Goal: Contribute content: Contribute content

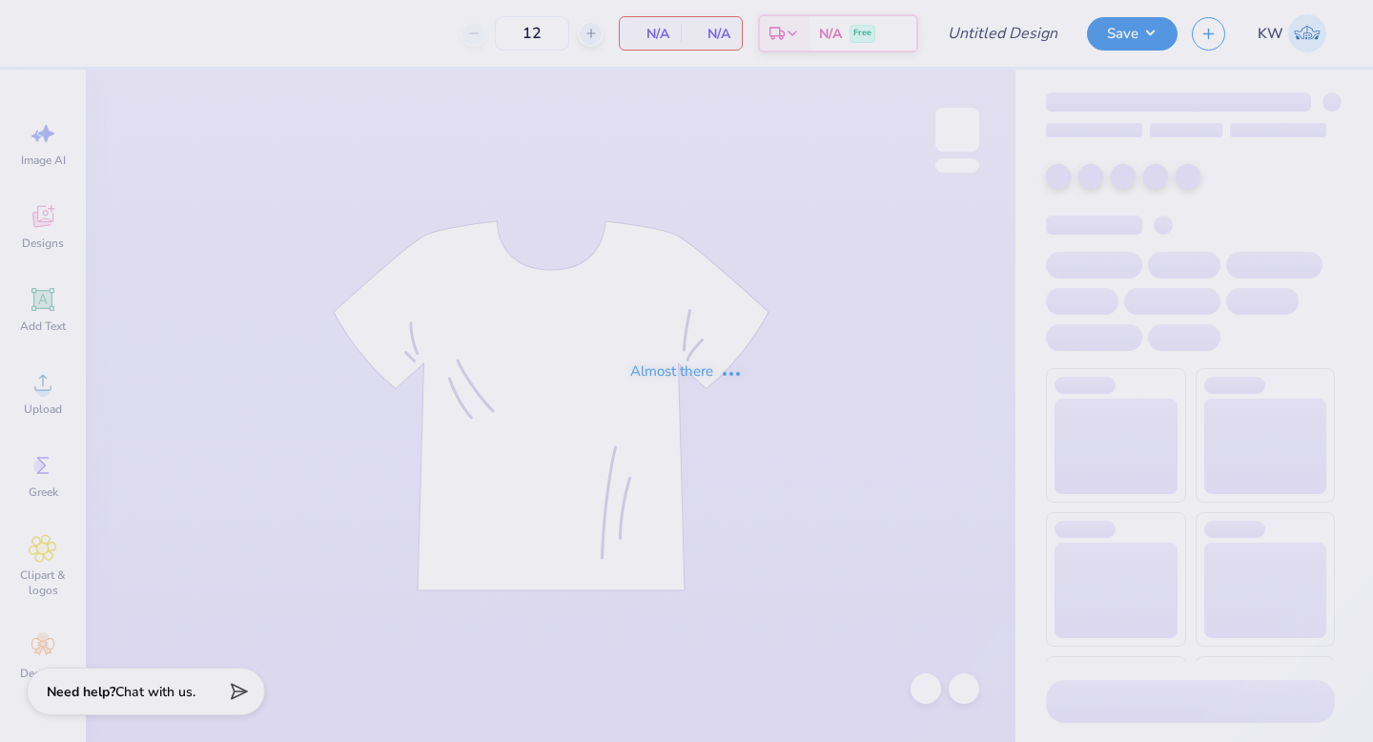
type input "Fall Philo Proof"
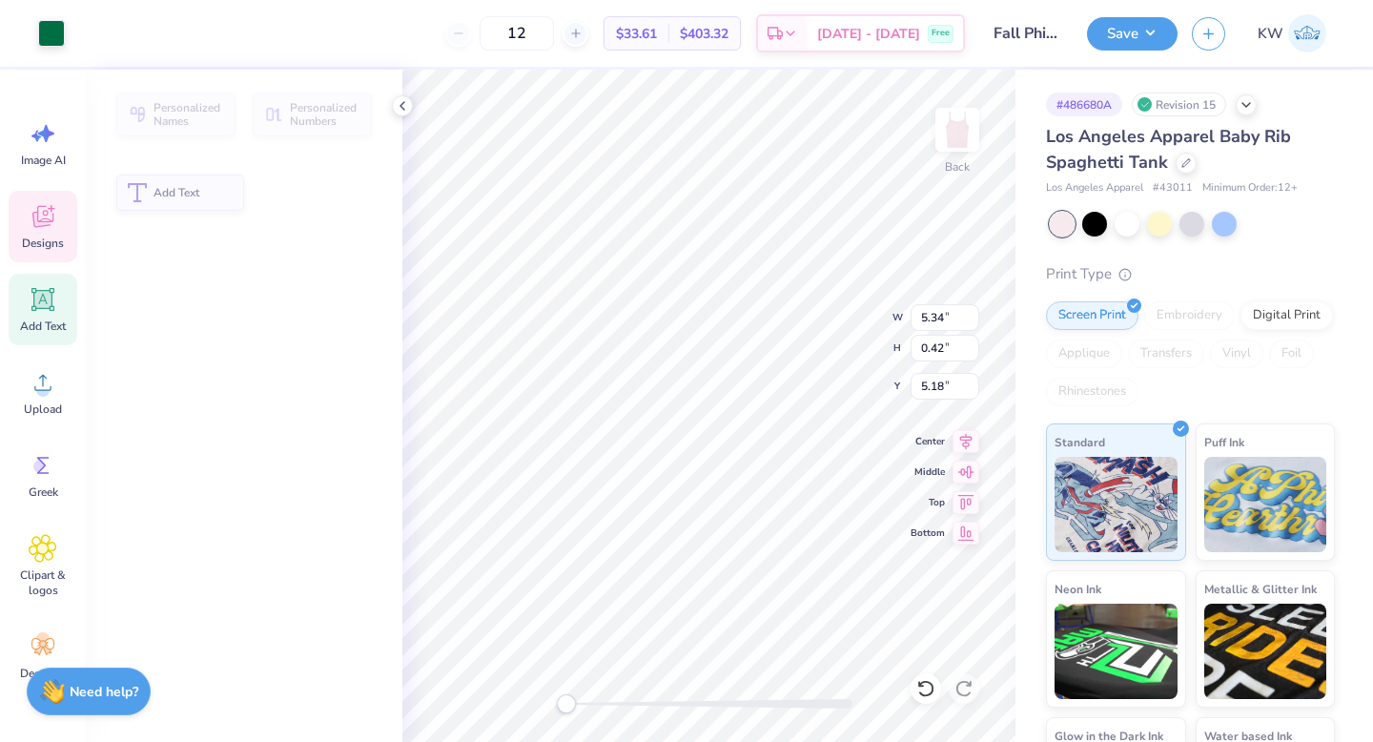
type input "5.34"
type input "0.42"
type input "5.18"
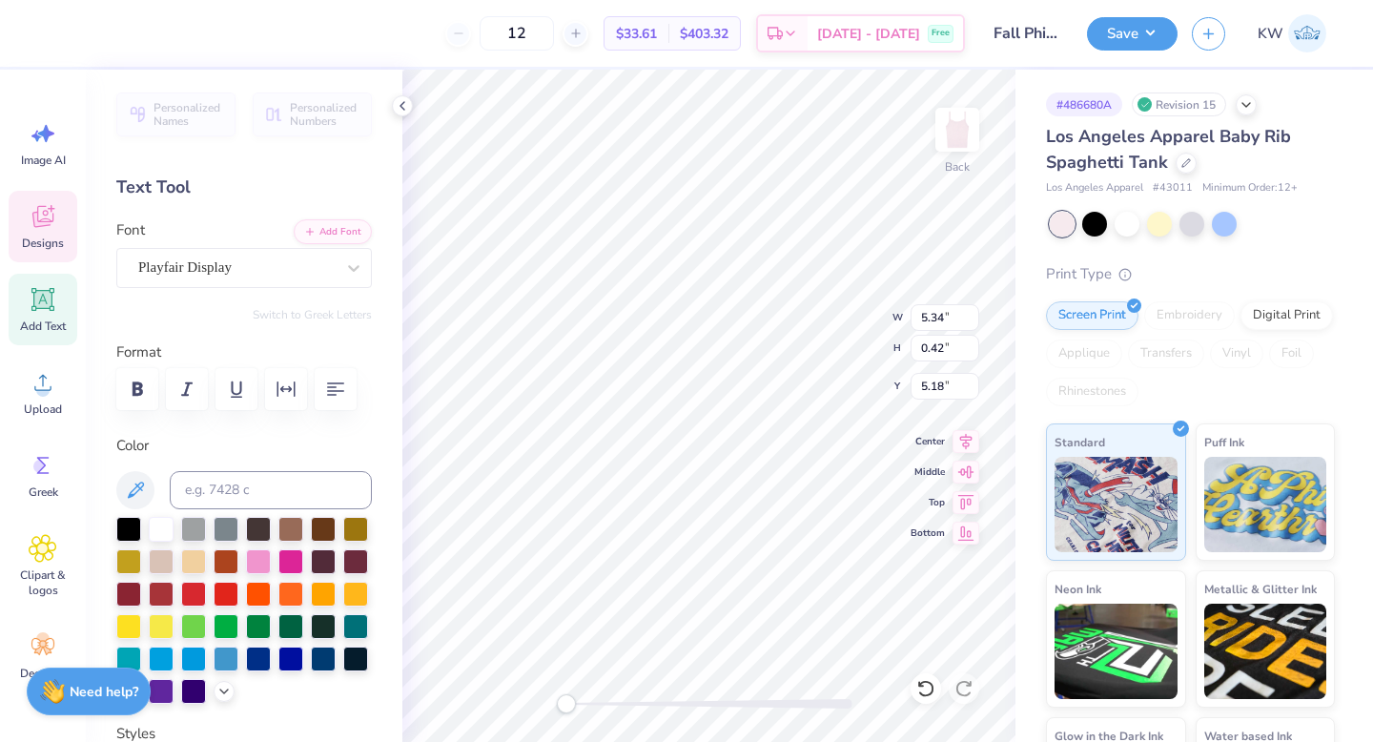
scroll to position [0, 5]
type textarea "Pinkleball Tourament"
type input "7.85"
type input "3.36"
type input "2.79"
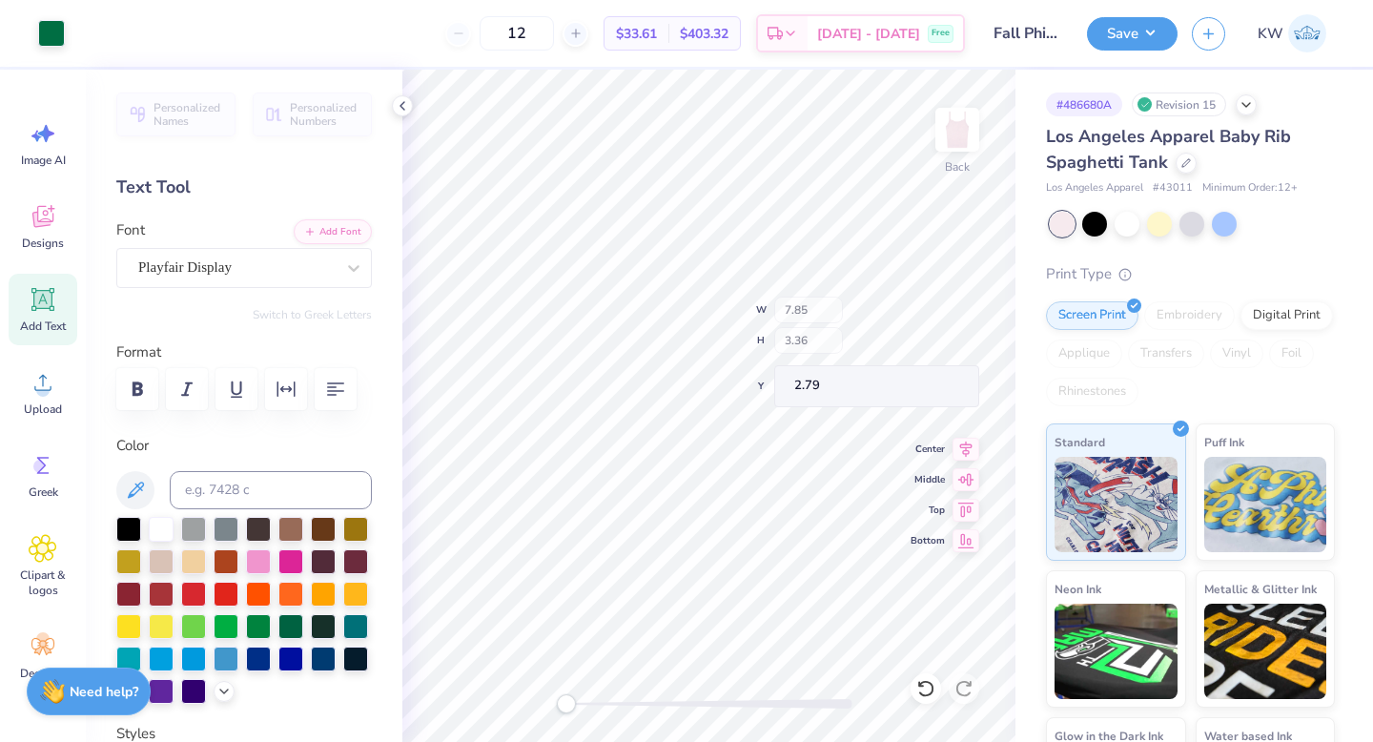
type input "8.92"
type input "3.82"
click at [554, 28] on input "12" at bounding box center [517, 33] width 74 height 34
drag, startPoint x: 555, startPoint y: 28, endPoint x: 522, endPoint y: 28, distance: 33.4
click at [523, 28] on input "12" at bounding box center [517, 33] width 74 height 34
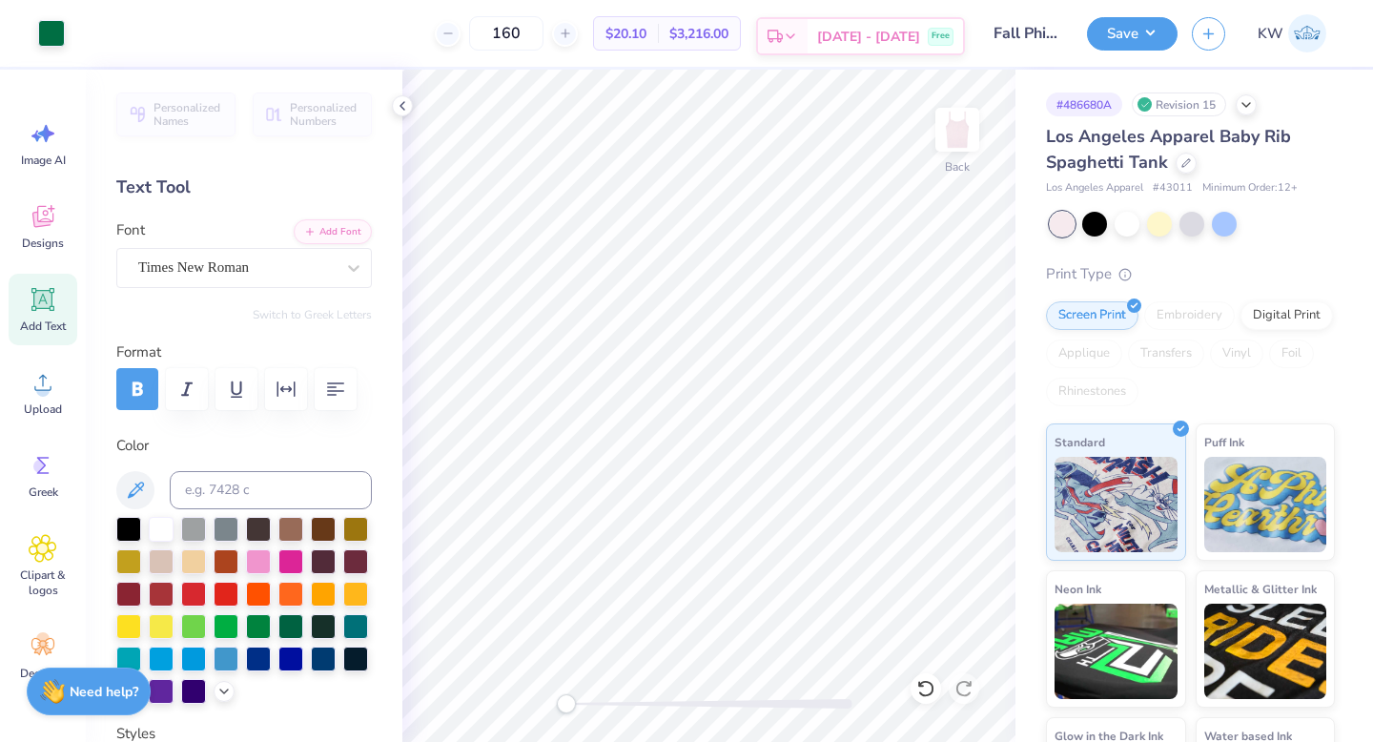
type input "160"
click at [1184, 161] on icon at bounding box center [1186, 161] width 10 height 10
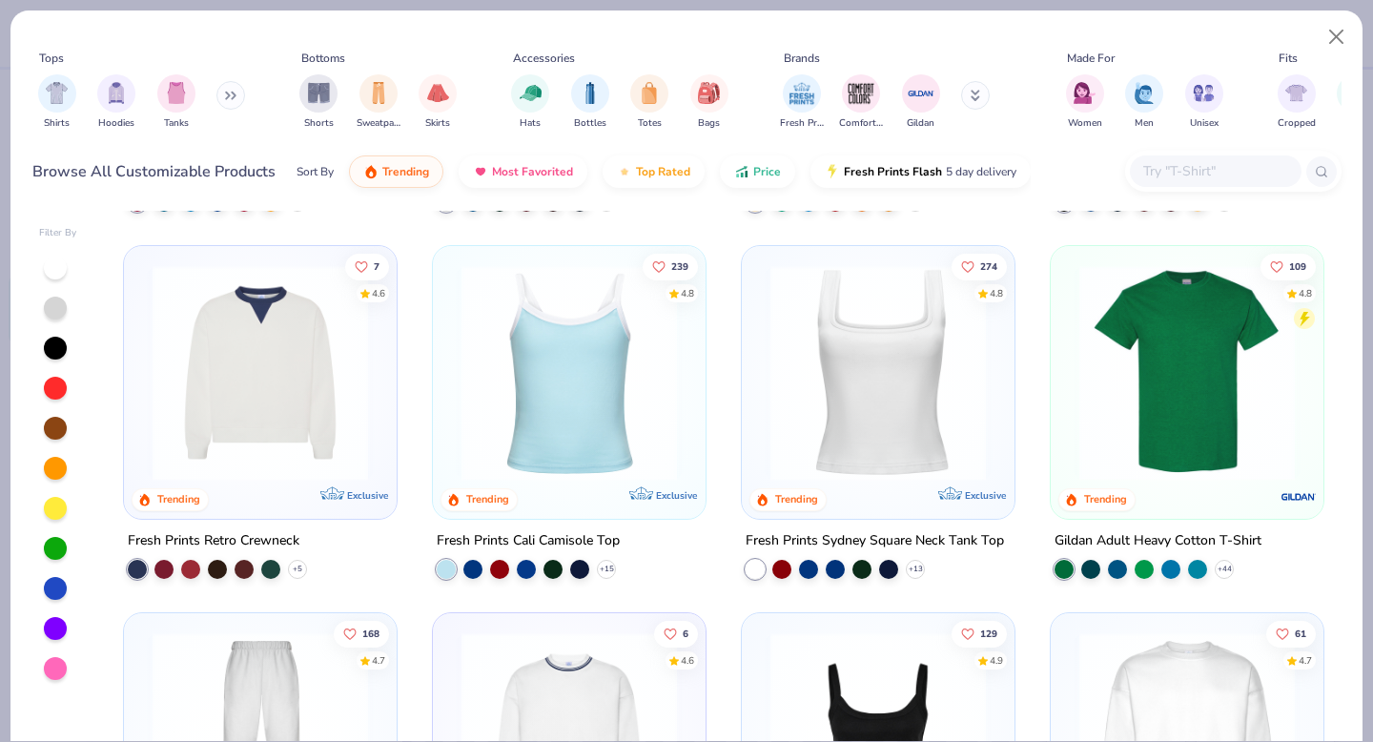
scroll to position [348, 0]
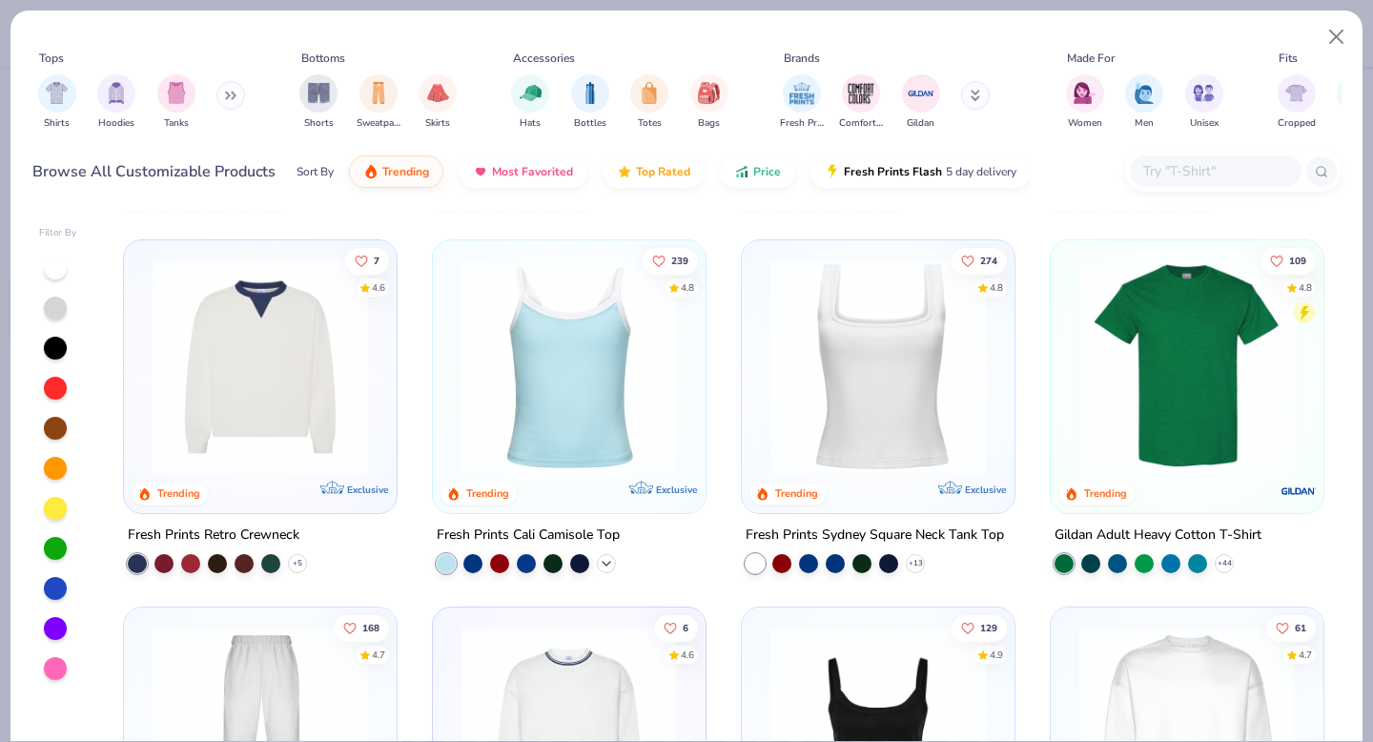
click at [606, 556] on icon at bounding box center [606, 562] width 15 height 15
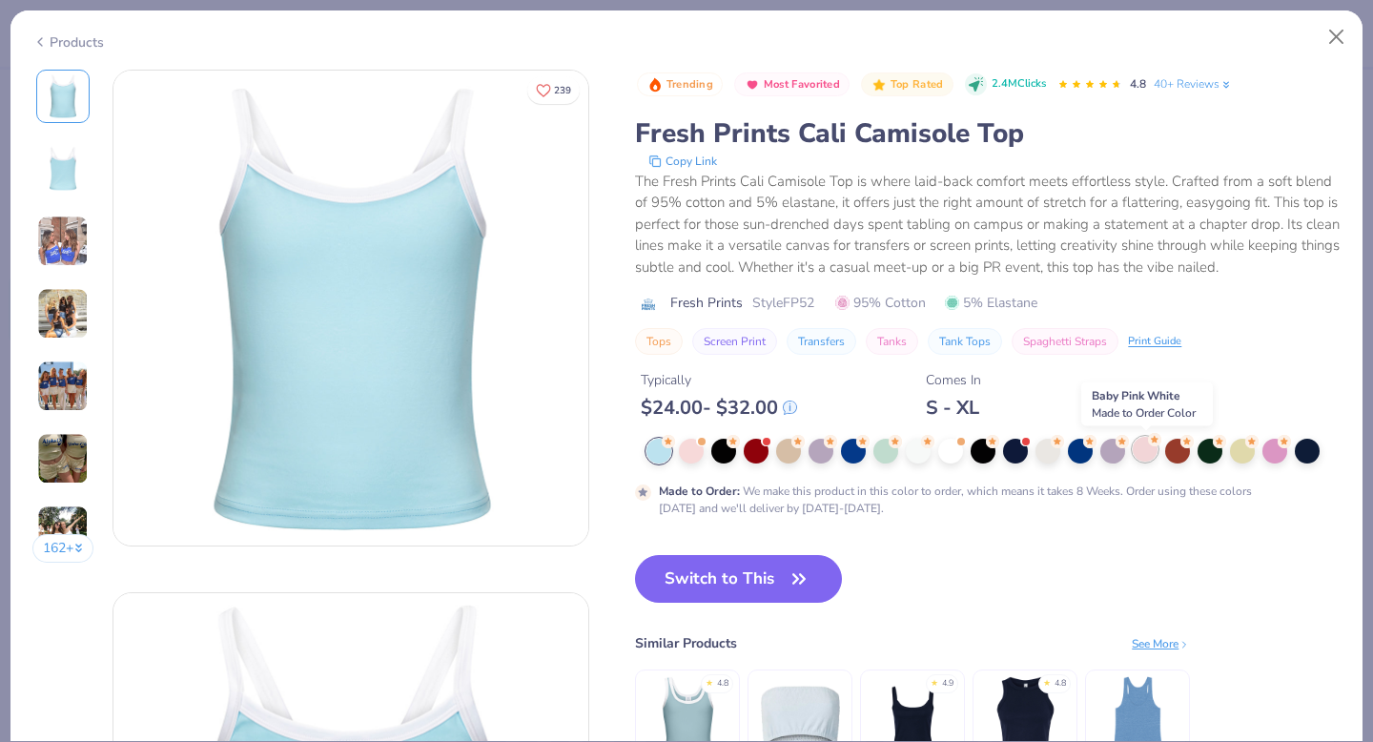
click at [1144, 451] on div at bounding box center [1145, 449] width 25 height 25
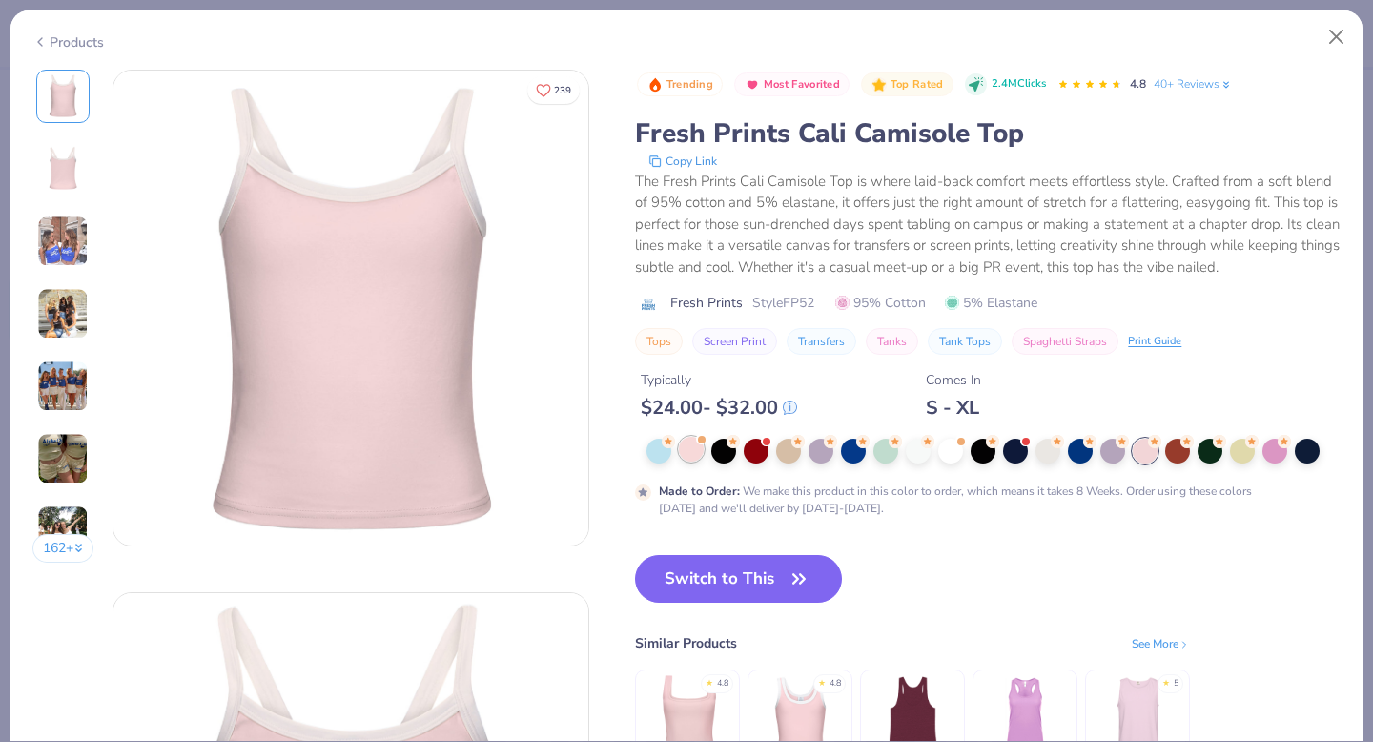
click at [693, 451] on div at bounding box center [691, 449] width 25 height 25
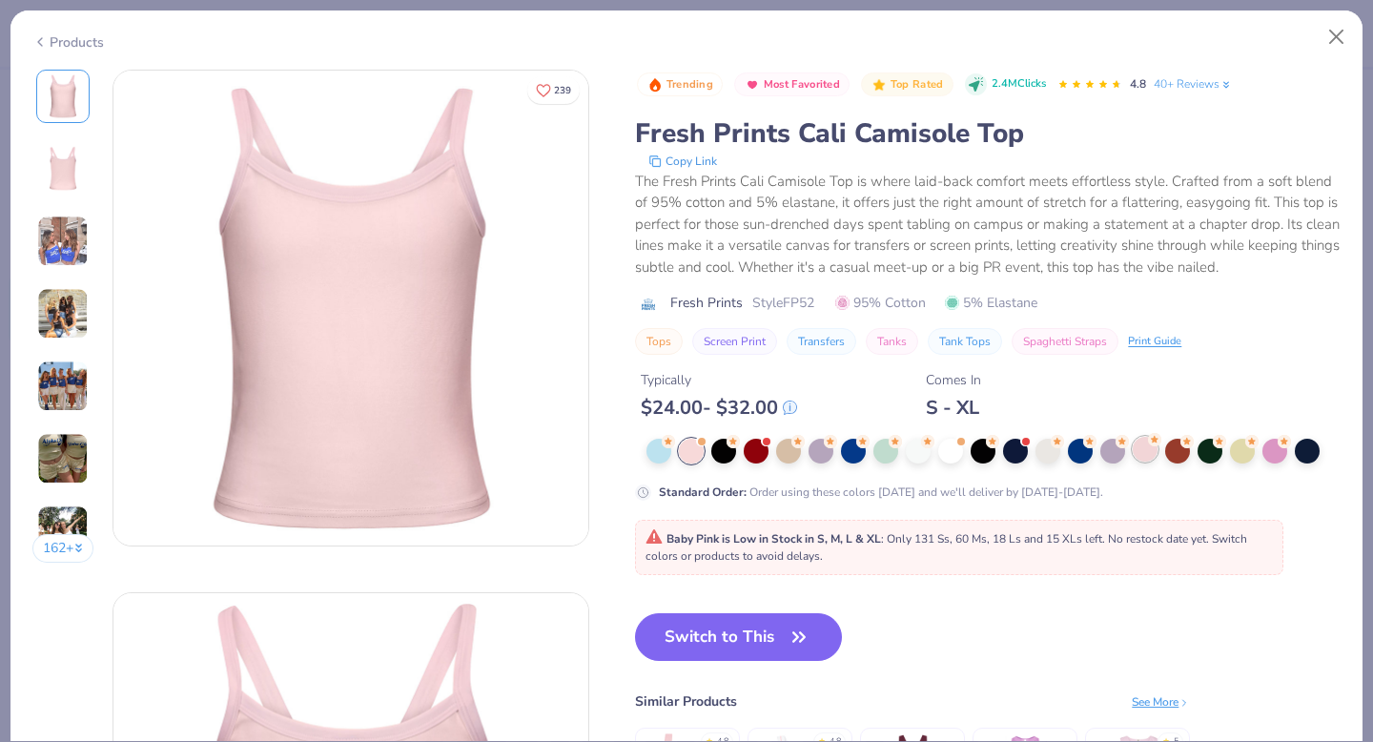
click at [1152, 456] on div at bounding box center [1145, 449] width 25 height 25
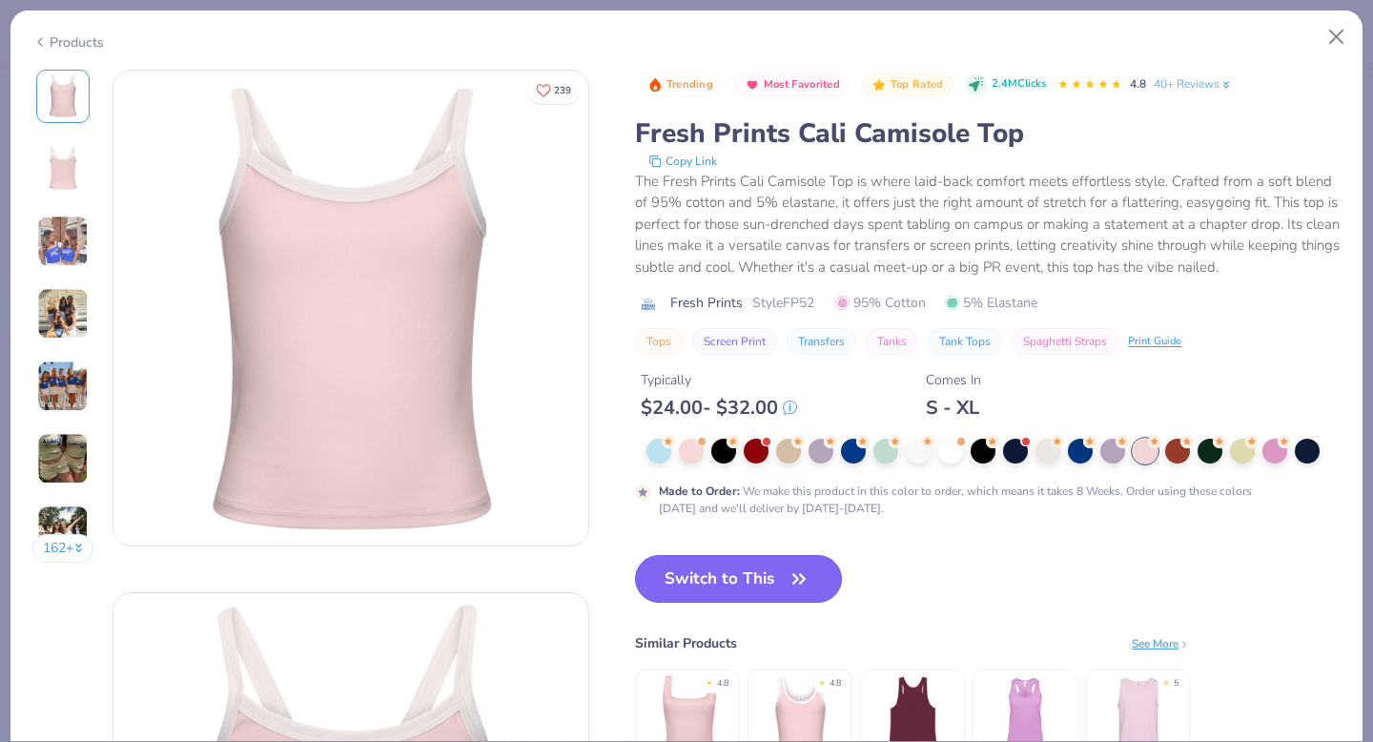
click at [715, 580] on button "Switch to This" at bounding box center [738, 579] width 207 height 48
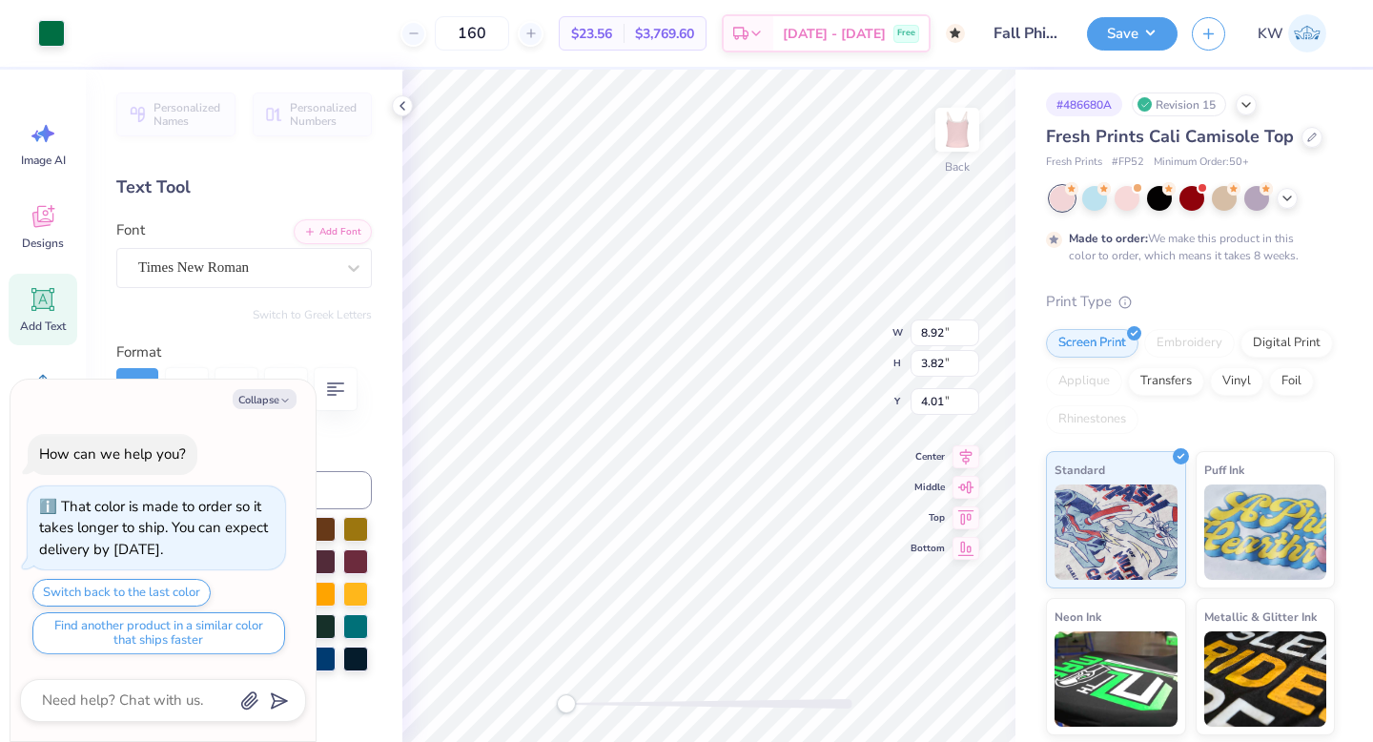
type textarea "x"
type input "2.82"
click at [1292, 197] on icon at bounding box center [1287, 196] width 15 height 15
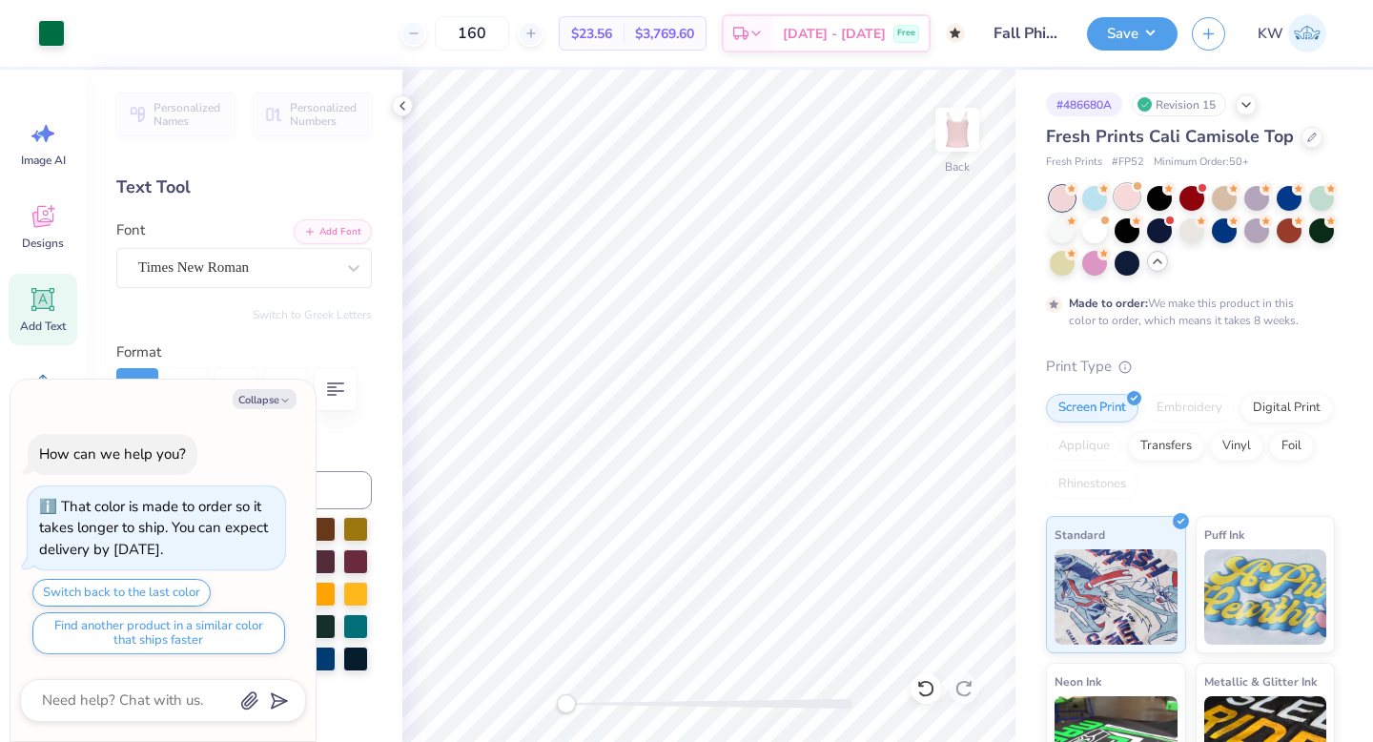
click at [1137, 200] on div at bounding box center [1127, 196] width 25 height 25
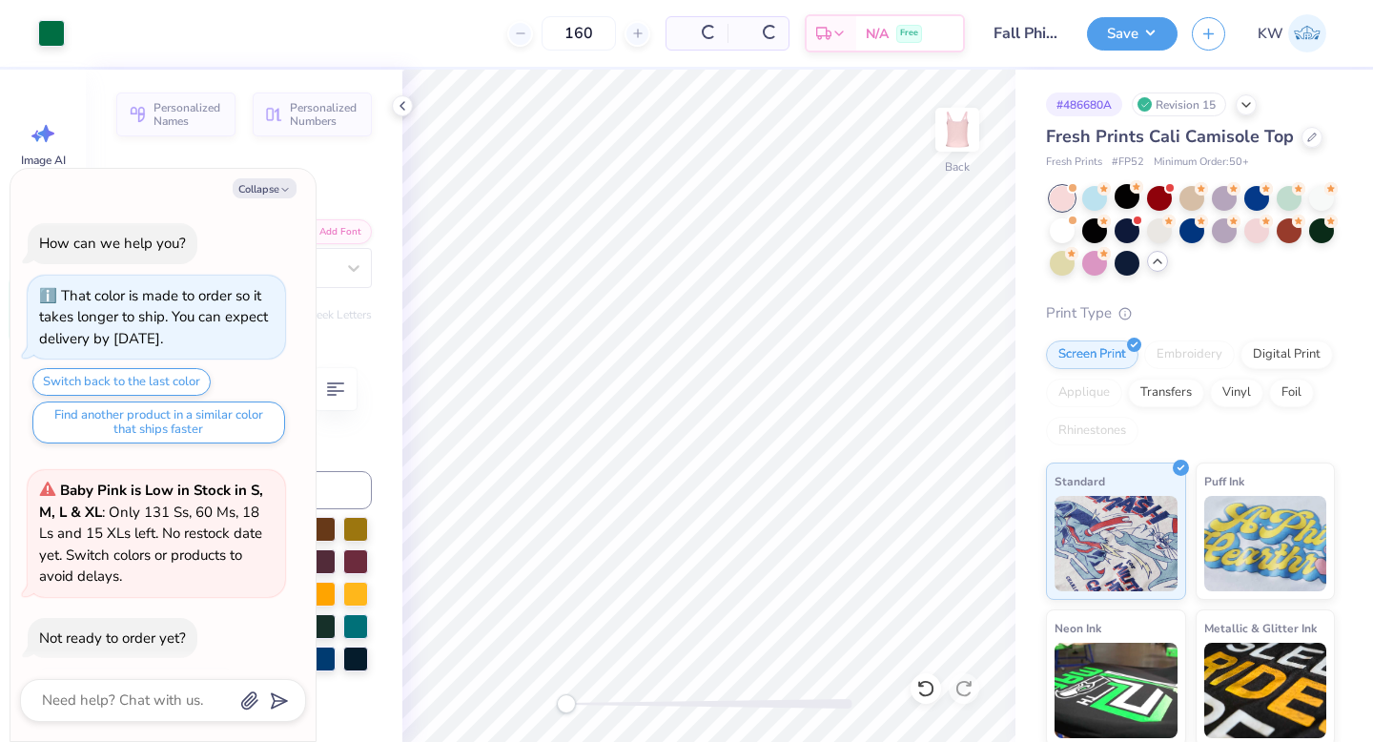
scroll to position [487, 0]
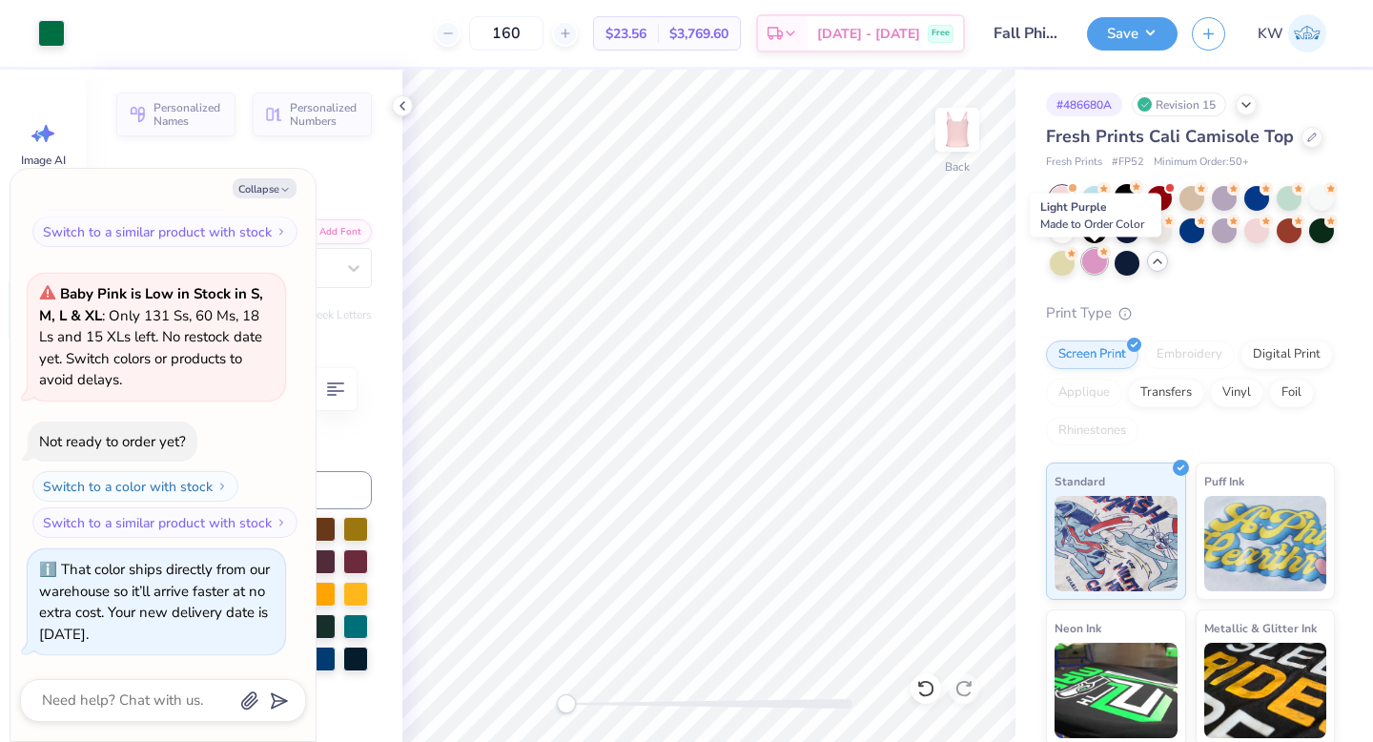
click at [1097, 264] on div at bounding box center [1094, 261] width 25 height 25
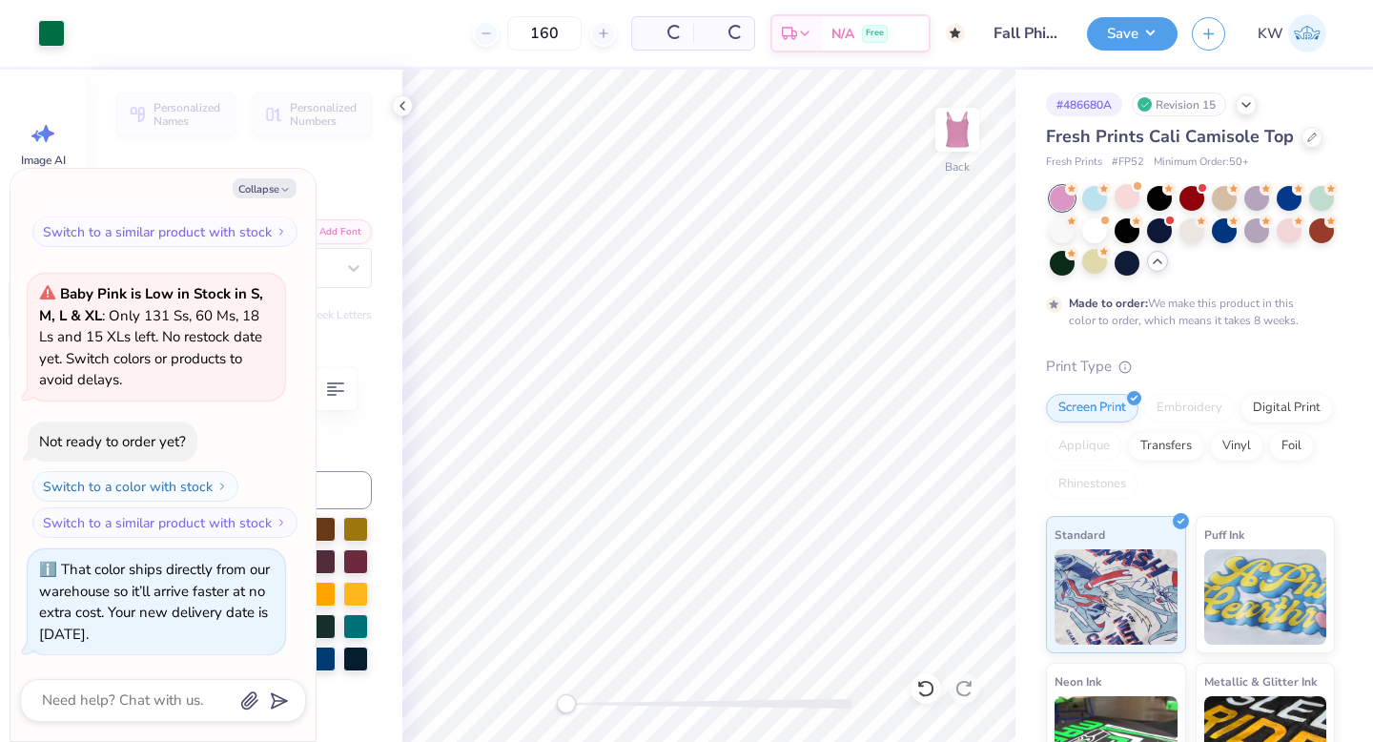
scroll to position [667, 0]
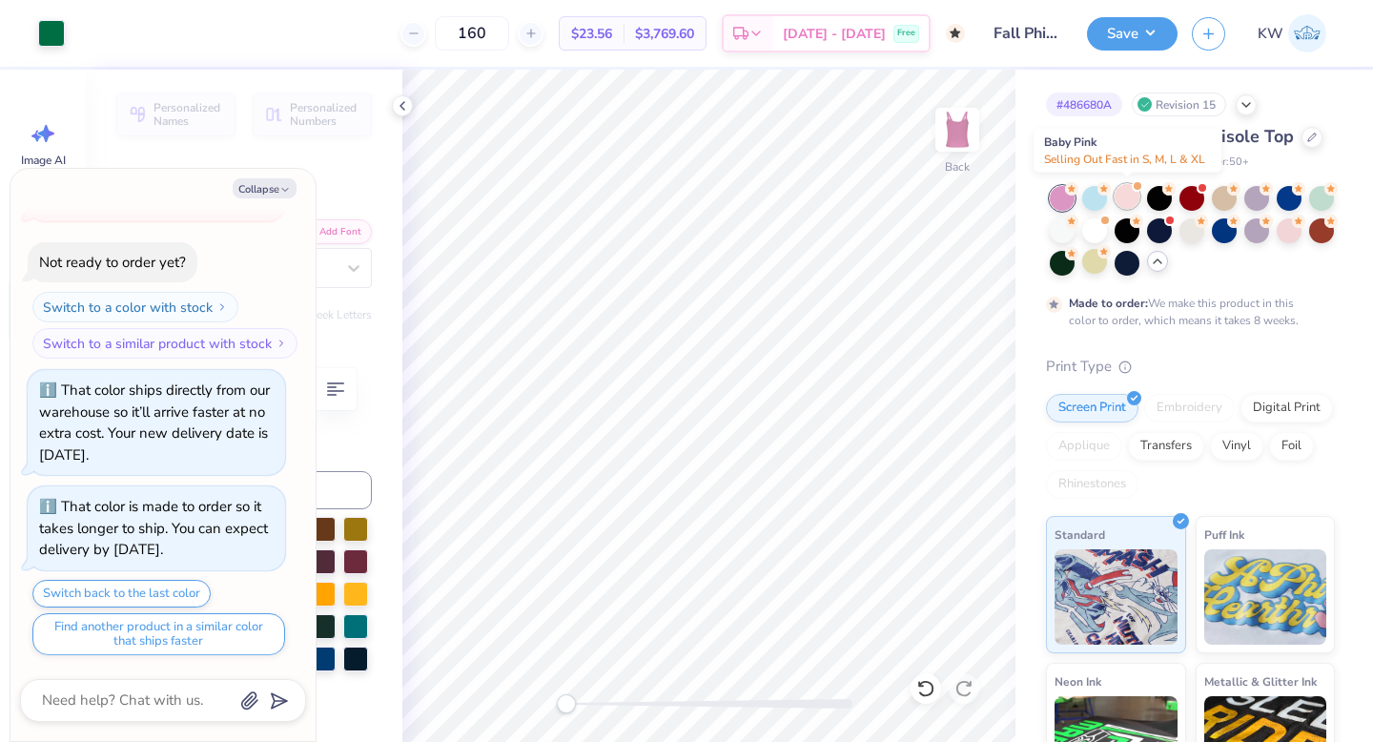
click at [1125, 203] on div at bounding box center [1127, 196] width 25 height 25
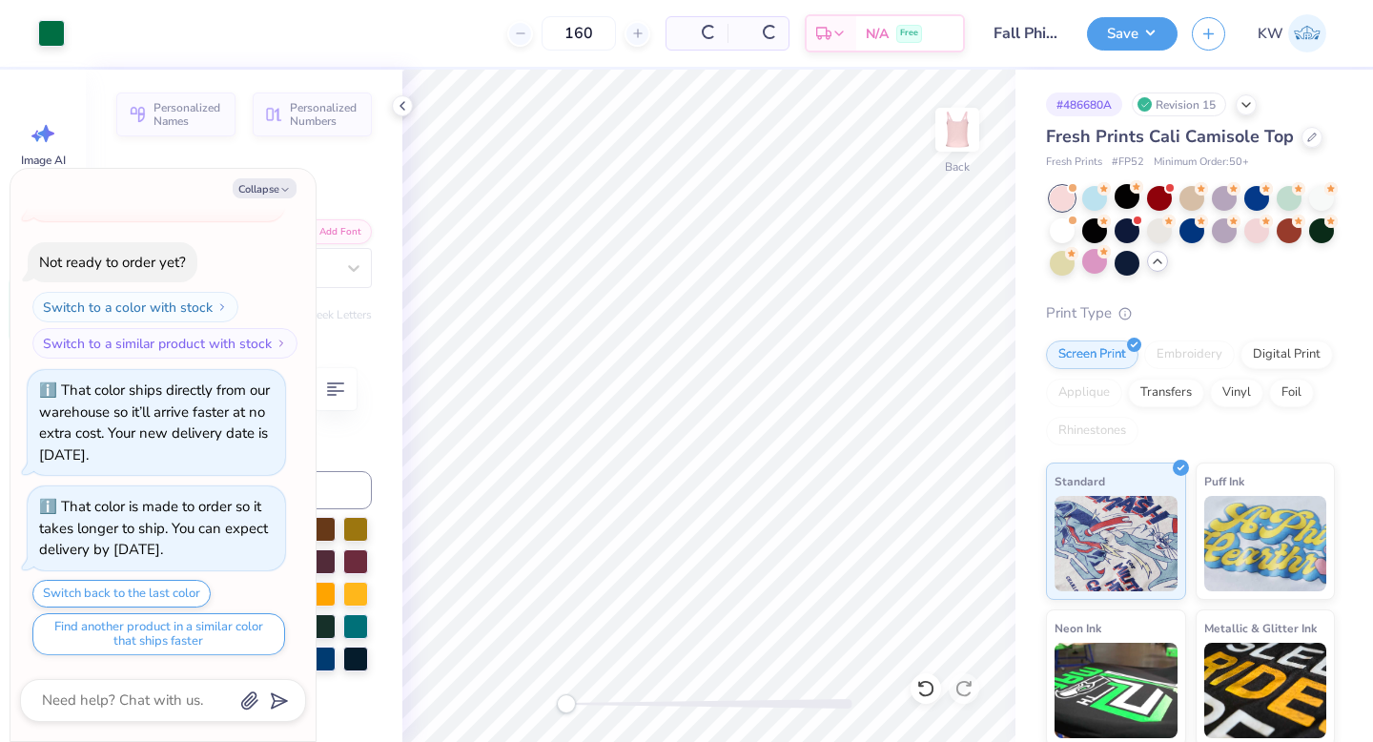
scroll to position [1074, 0]
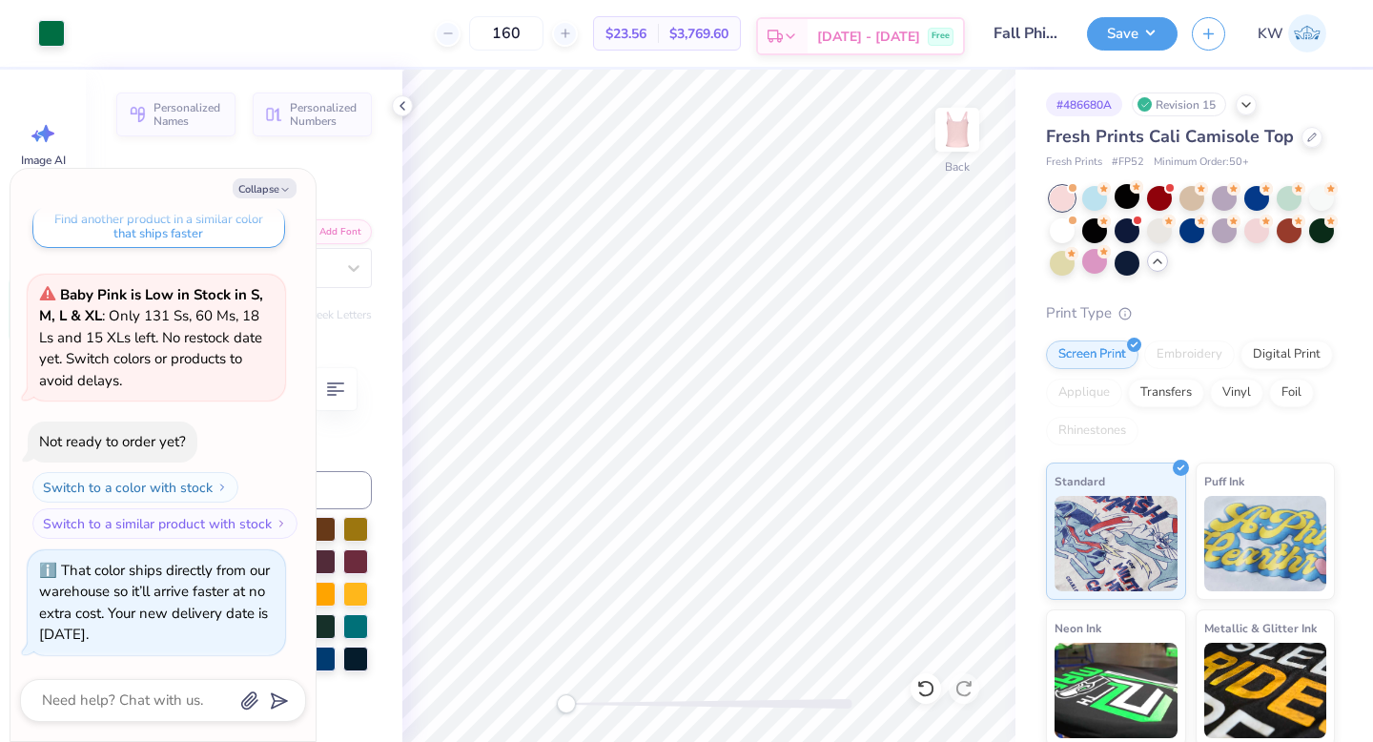
click at [886, 23] on div "[DATE] - [DATE] Free" at bounding box center [885, 36] width 155 height 34
click at [1307, 143] on div at bounding box center [1312, 135] width 21 height 21
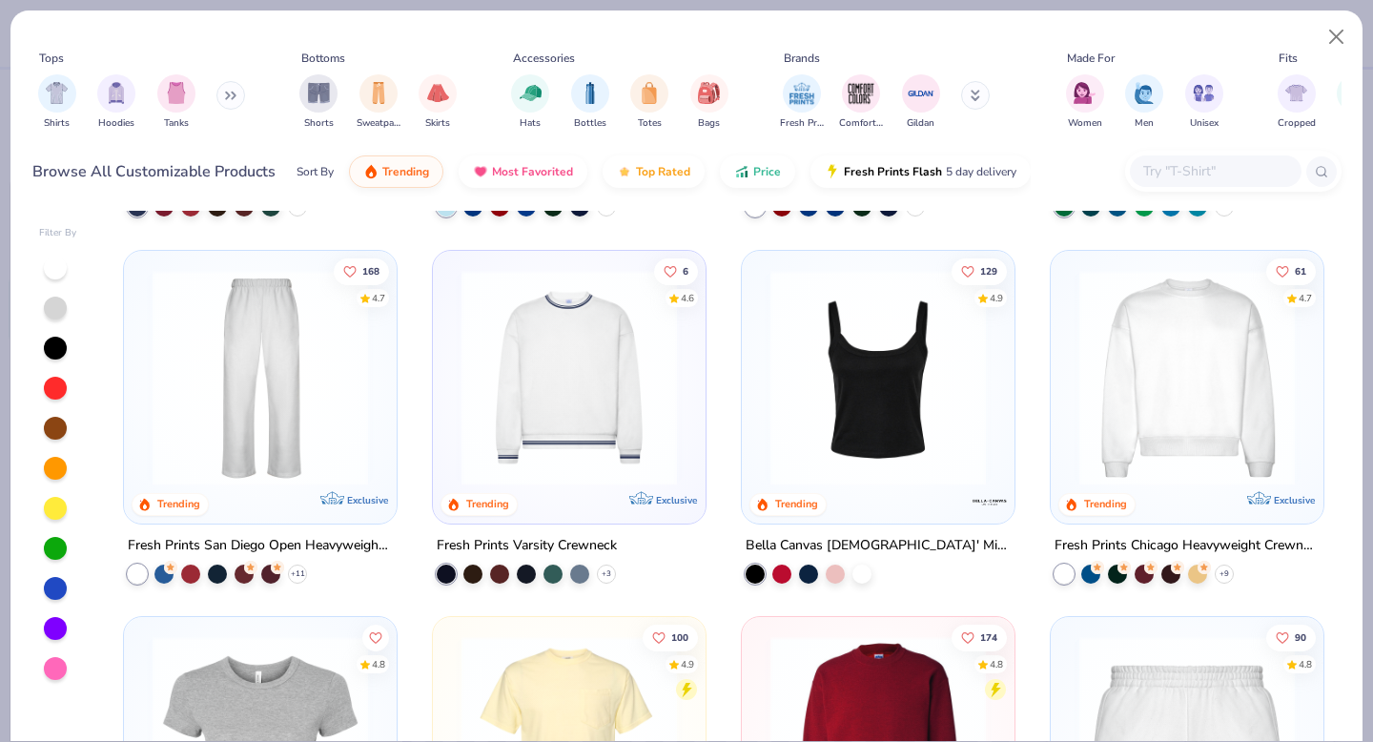
scroll to position [706, 0]
click at [836, 568] on div at bounding box center [835, 570] width 19 height 19
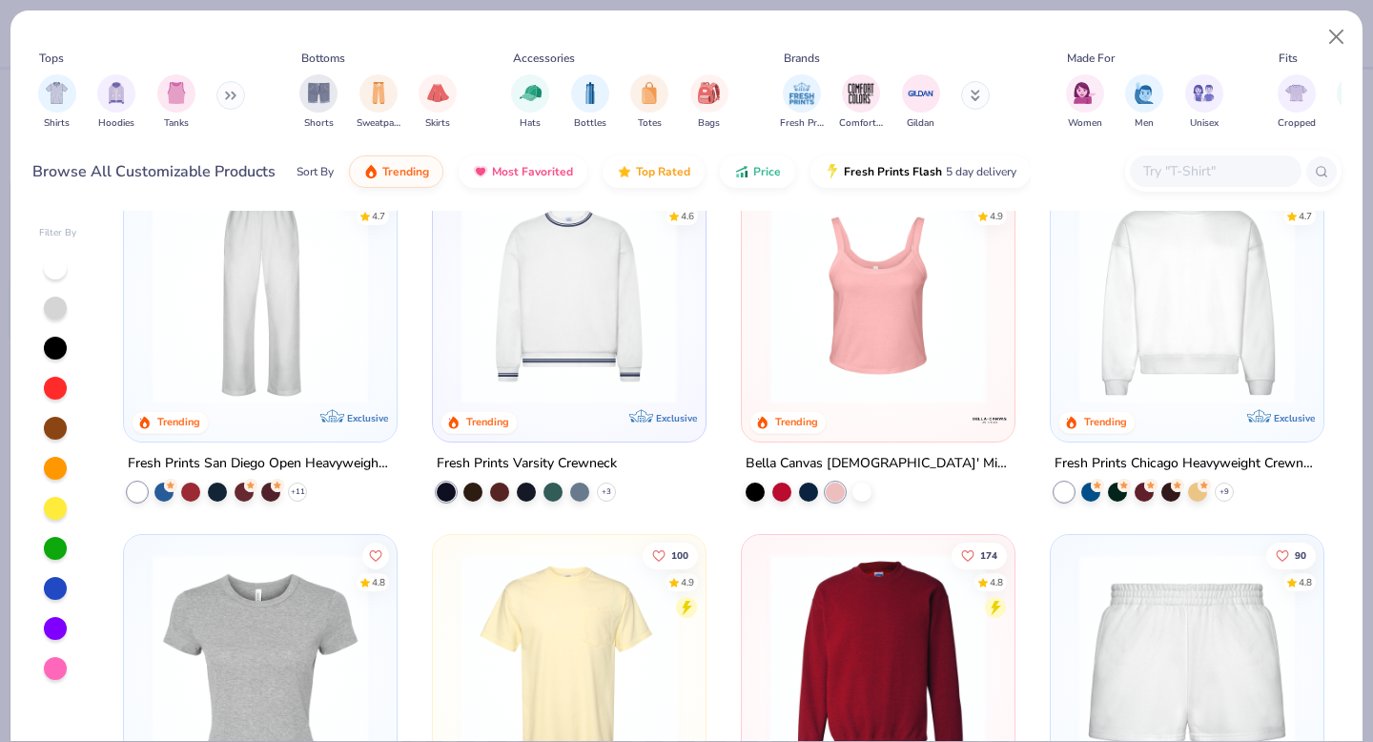
scroll to position [771, 0]
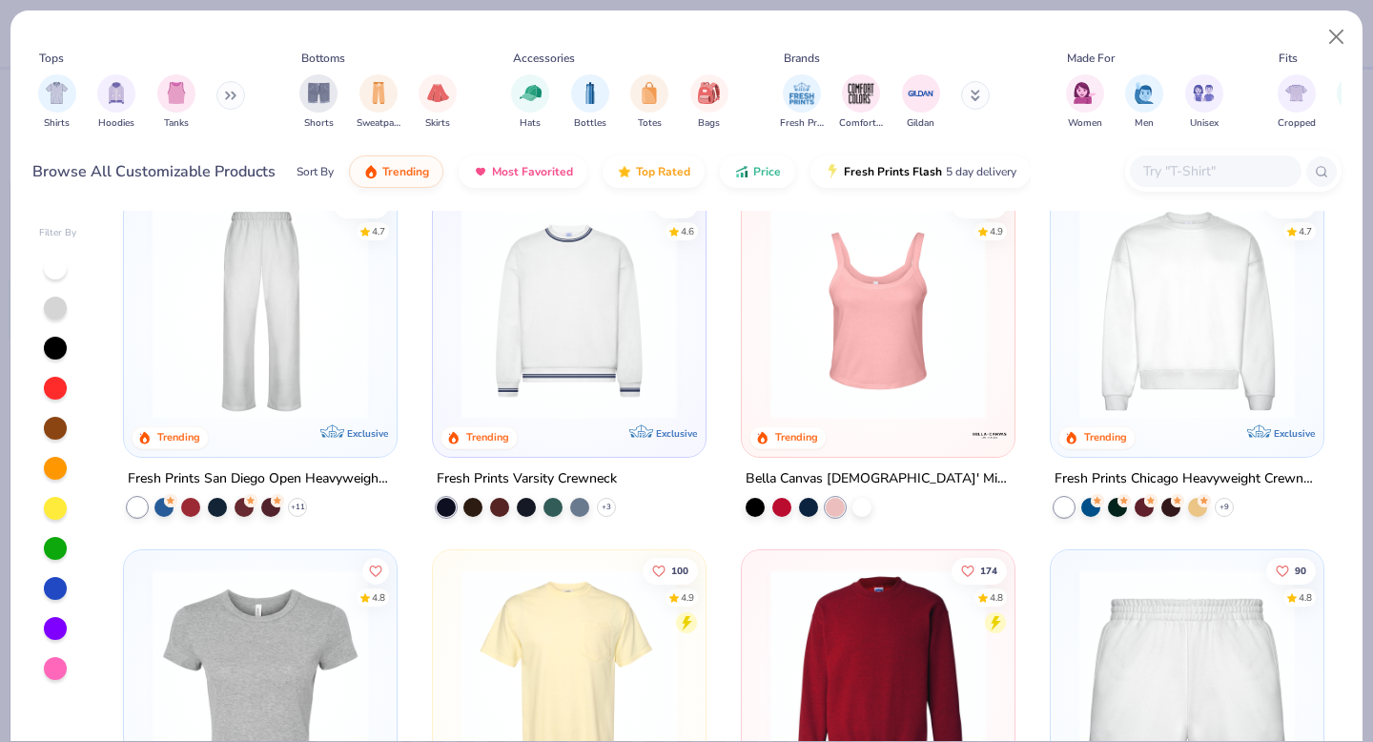
click at [894, 396] on img at bounding box center [878, 310] width 235 height 216
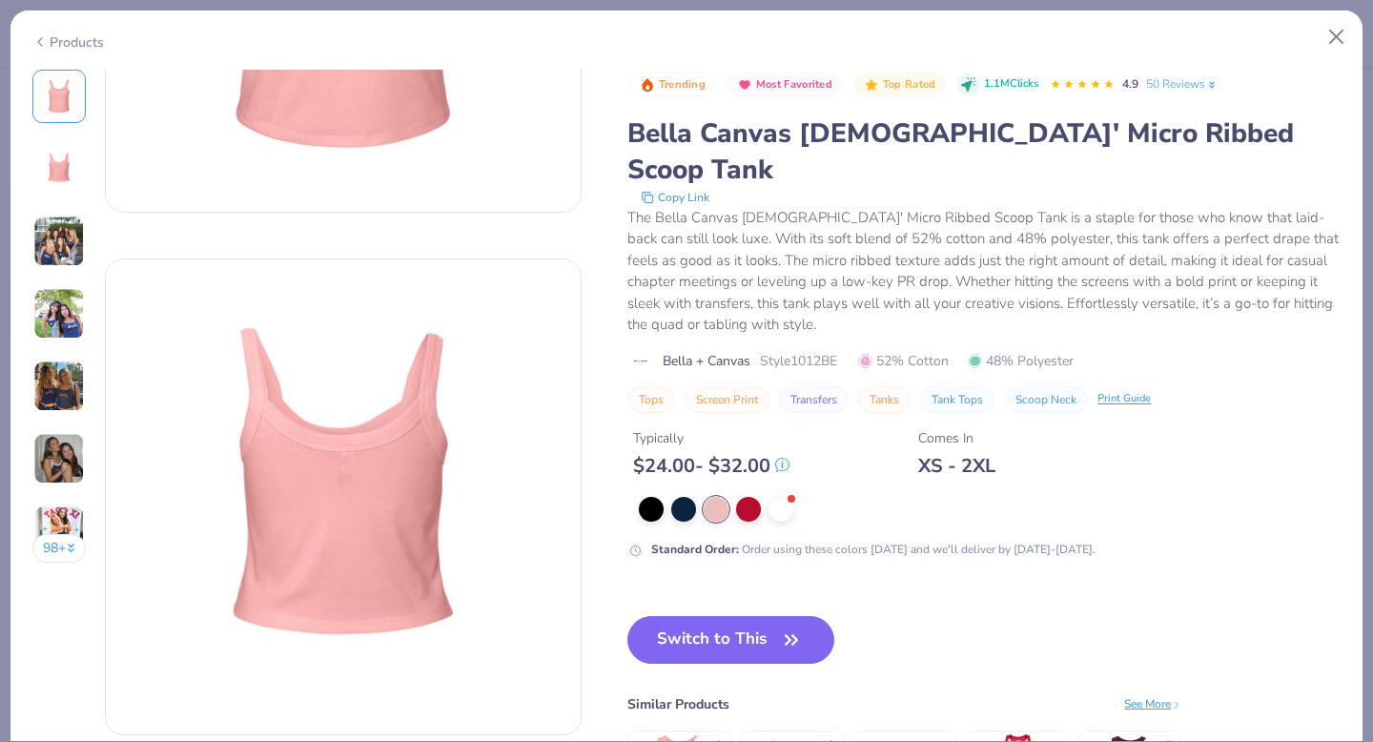
scroll to position [417, 0]
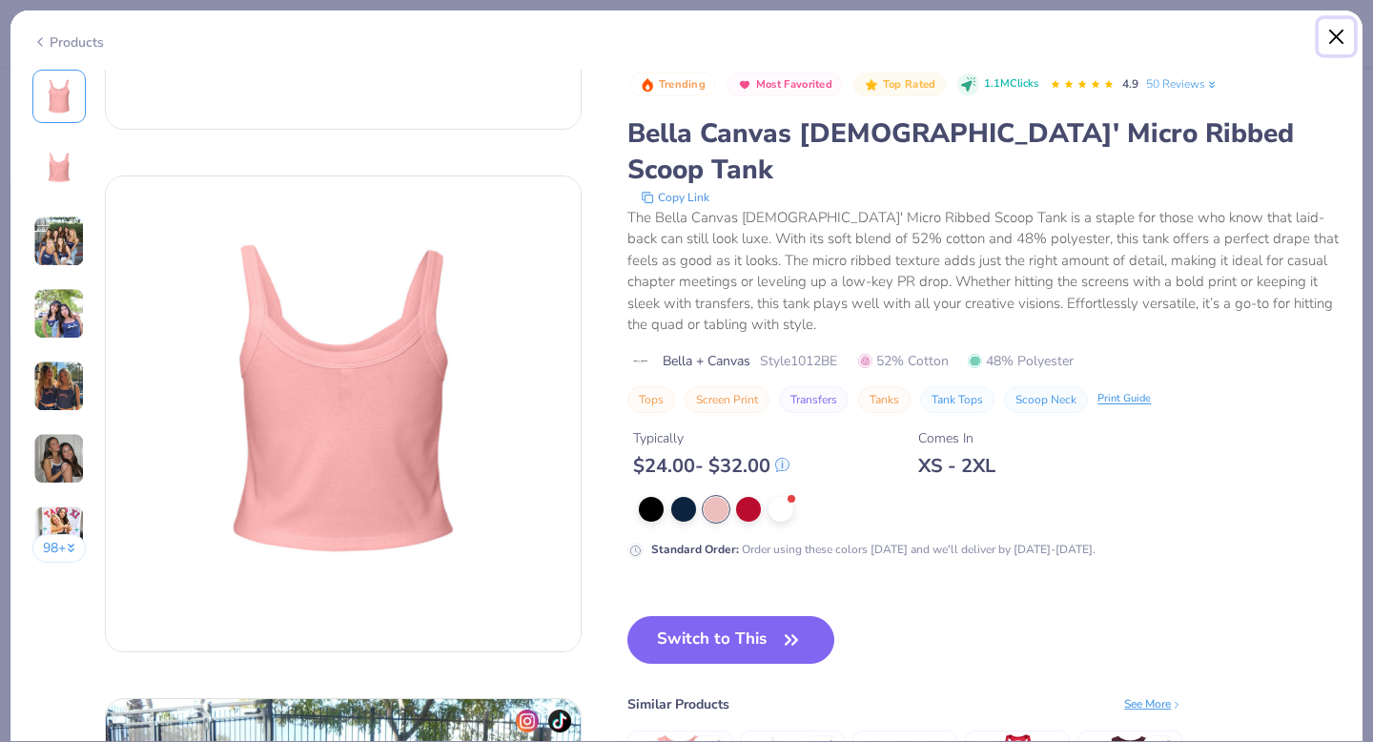
click at [1328, 35] on button "Close" at bounding box center [1337, 37] width 36 height 36
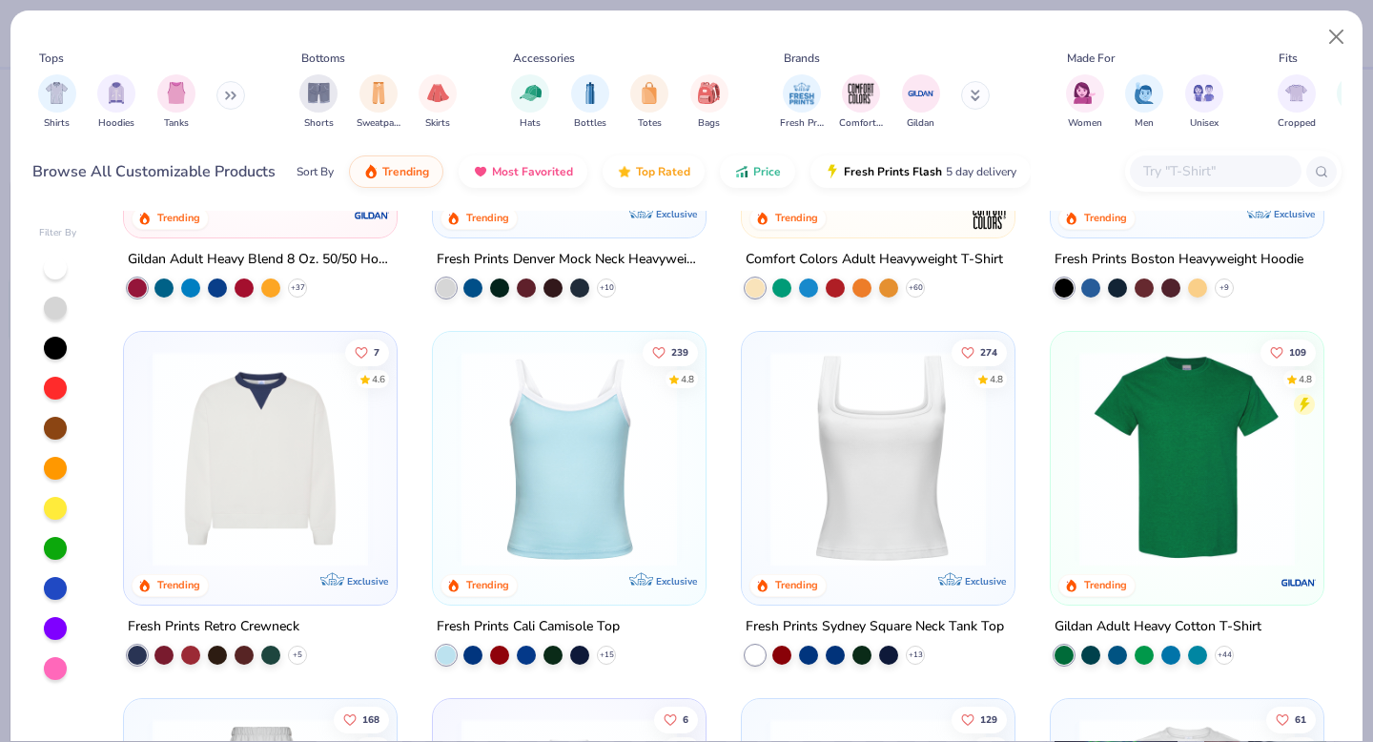
scroll to position [74, 0]
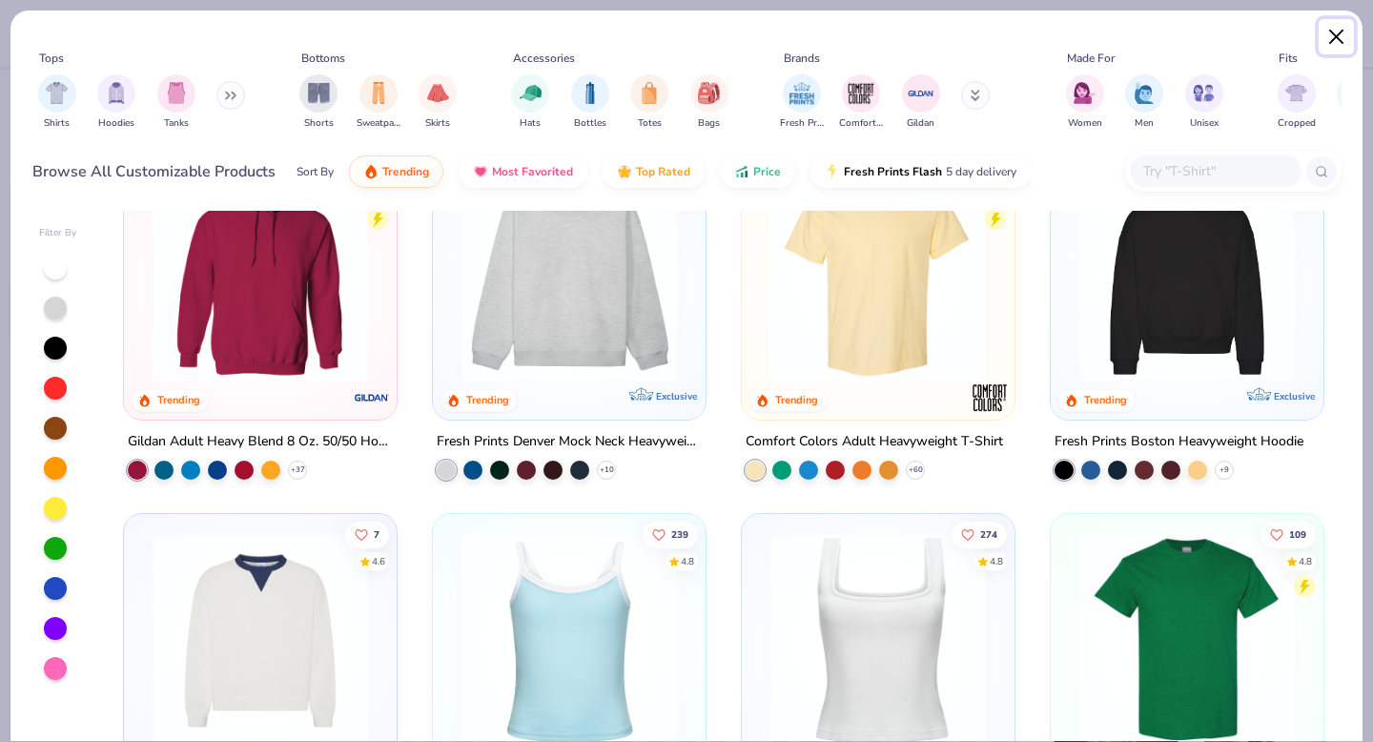
click at [1330, 36] on button "Close" at bounding box center [1337, 37] width 36 height 36
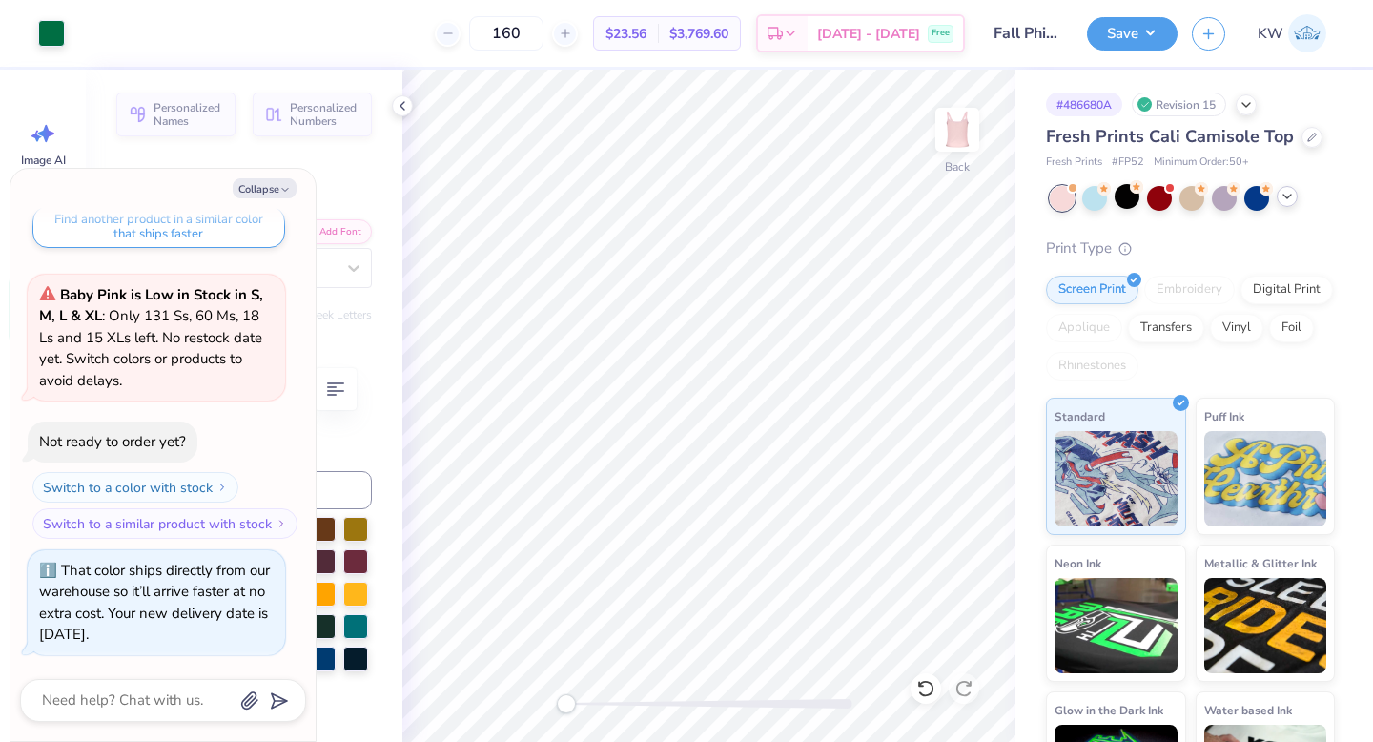
click at [1294, 157] on div "Fresh Prints # FP52 Minimum Order: 50 +" at bounding box center [1190, 162] width 289 height 16
click at [1304, 145] on div at bounding box center [1312, 135] width 21 height 21
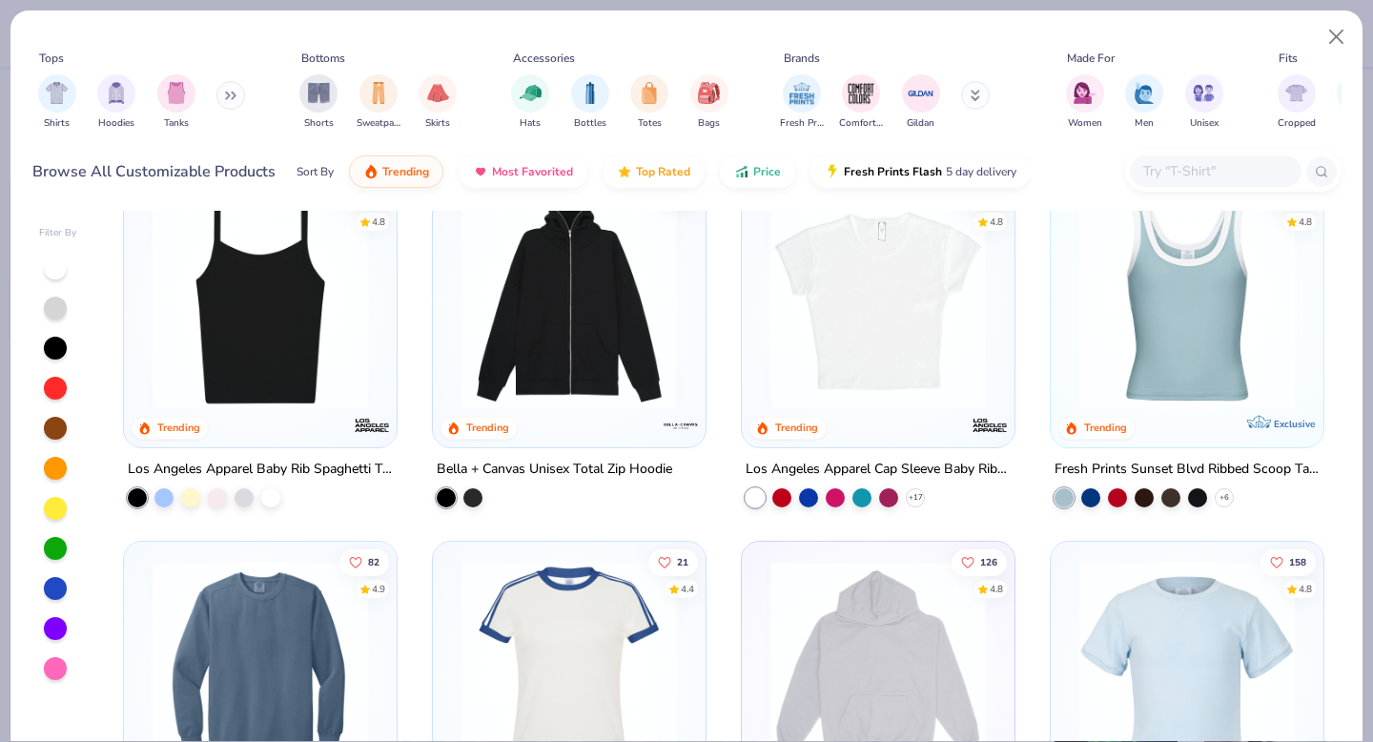
scroll to position [1670, 0]
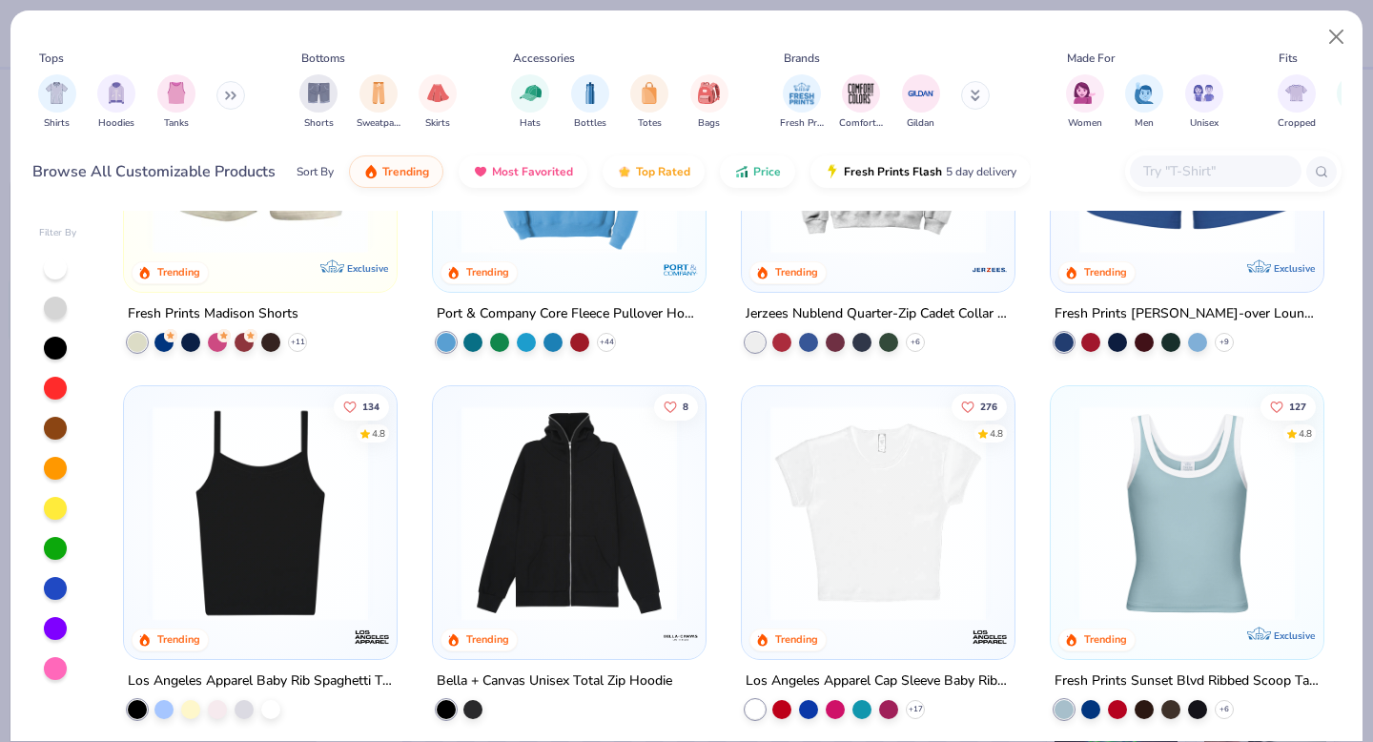
click at [1239, 527] on img at bounding box center [1187, 513] width 235 height 216
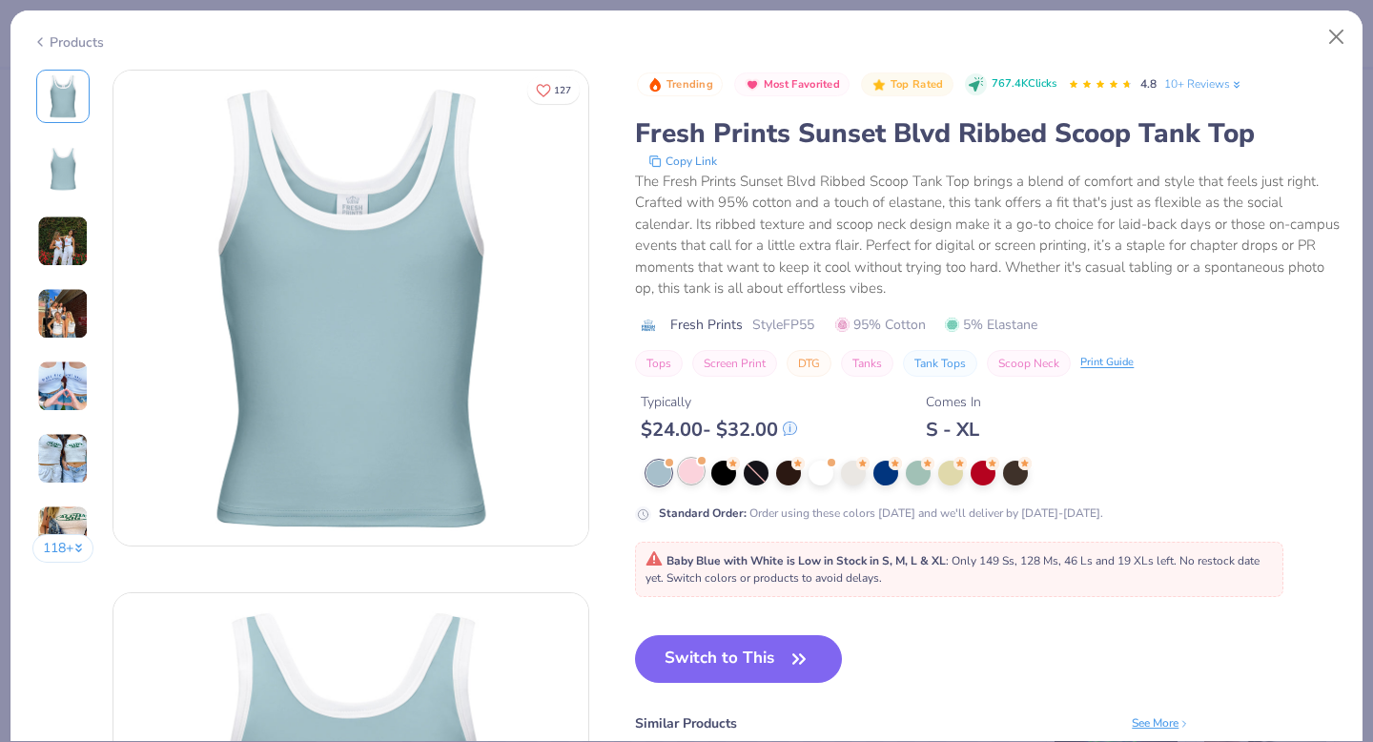
click at [696, 474] on div at bounding box center [691, 471] width 25 height 25
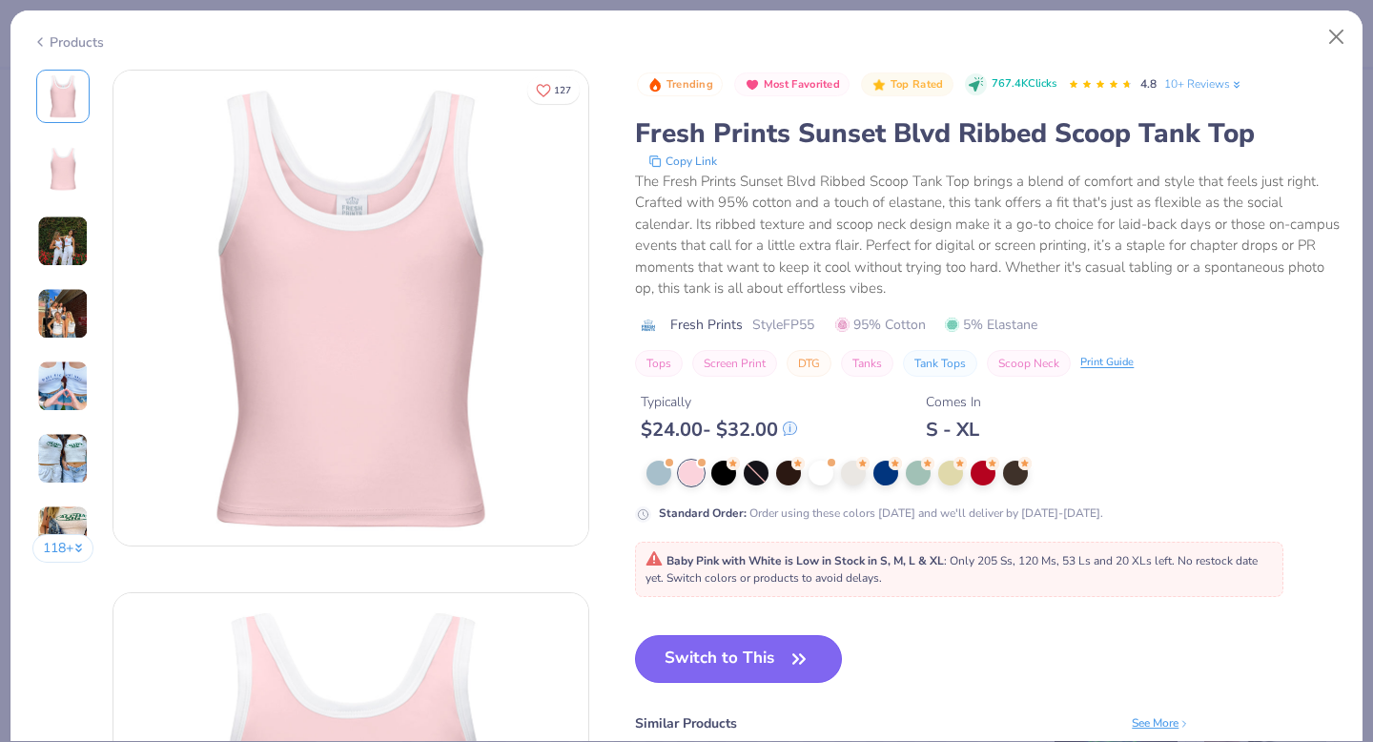
click at [728, 664] on button "Switch to This" at bounding box center [738, 659] width 207 height 48
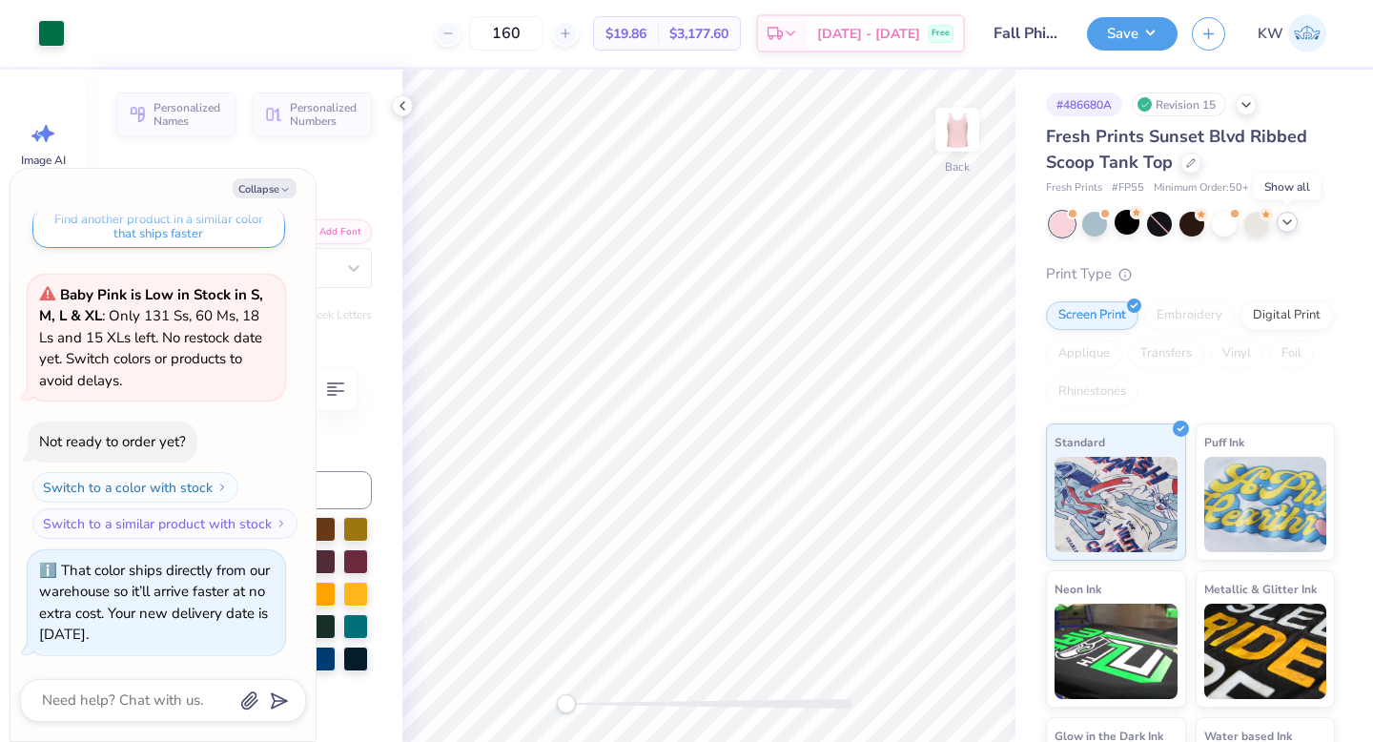
click at [1289, 224] on icon at bounding box center [1287, 222] width 15 height 15
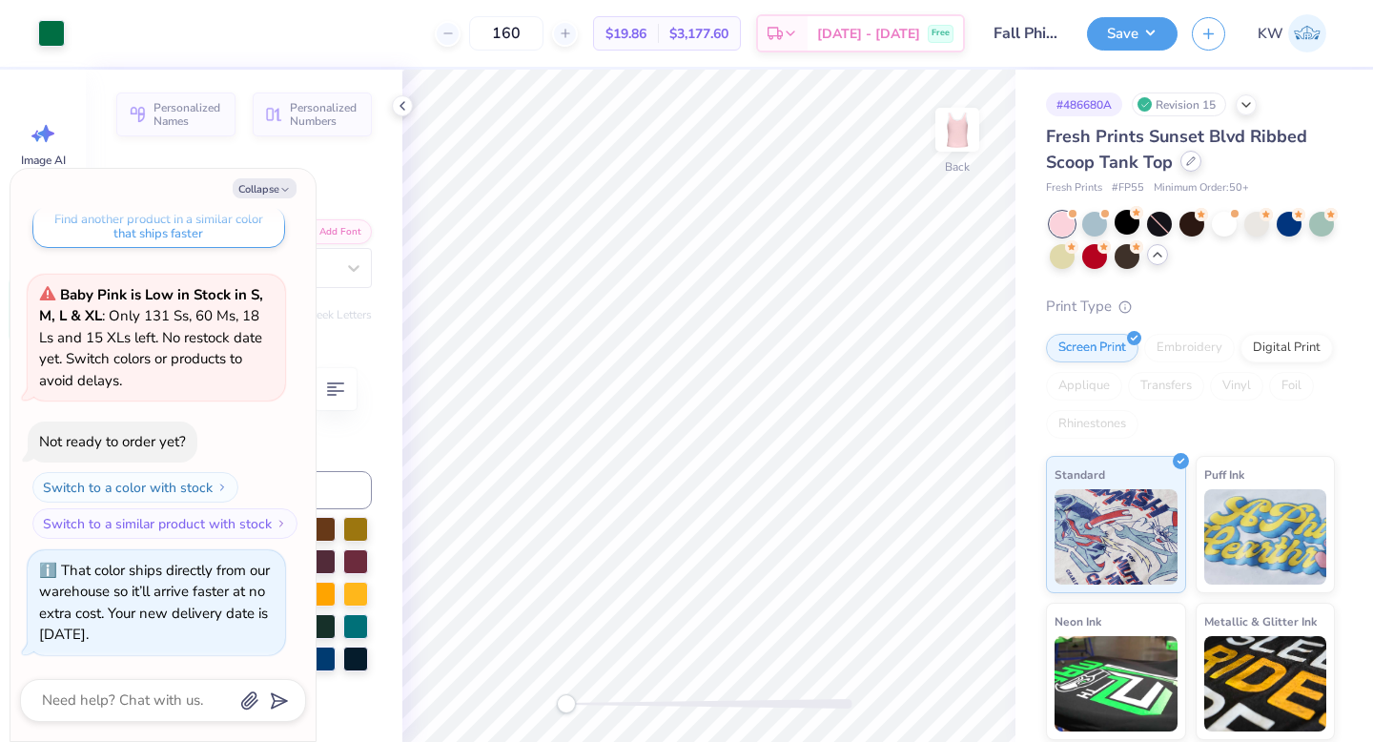
click at [1185, 168] on div at bounding box center [1191, 161] width 21 height 21
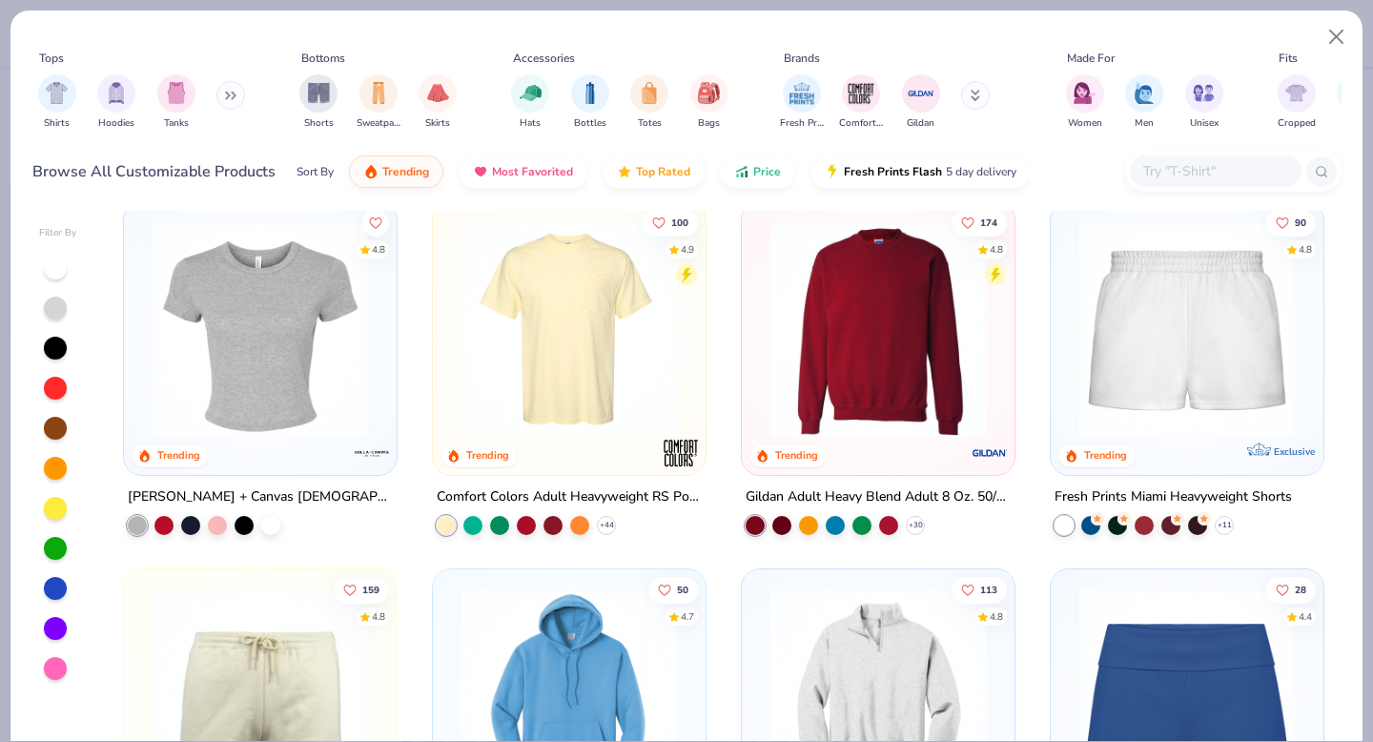
scroll to position [1130, 0]
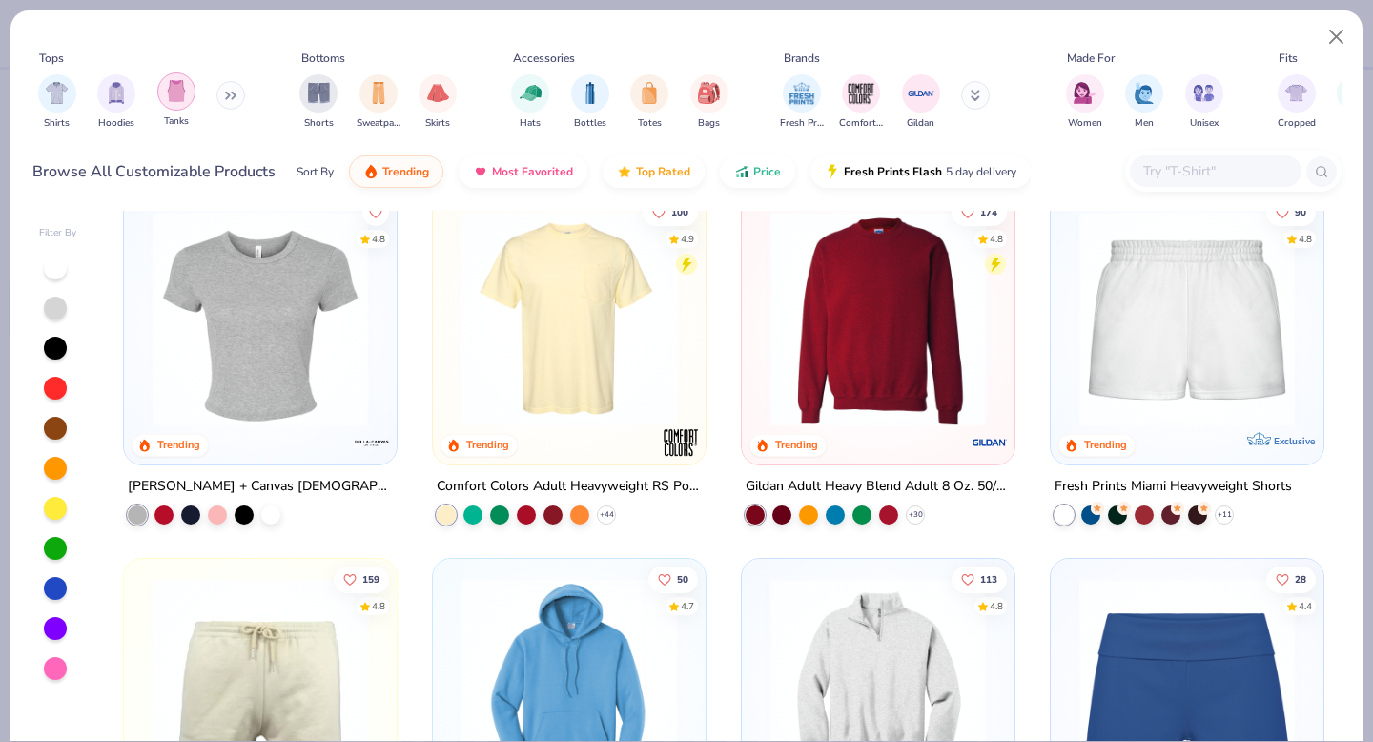
click at [162, 95] on div "filter for Tanks" at bounding box center [176, 91] width 38 height 38
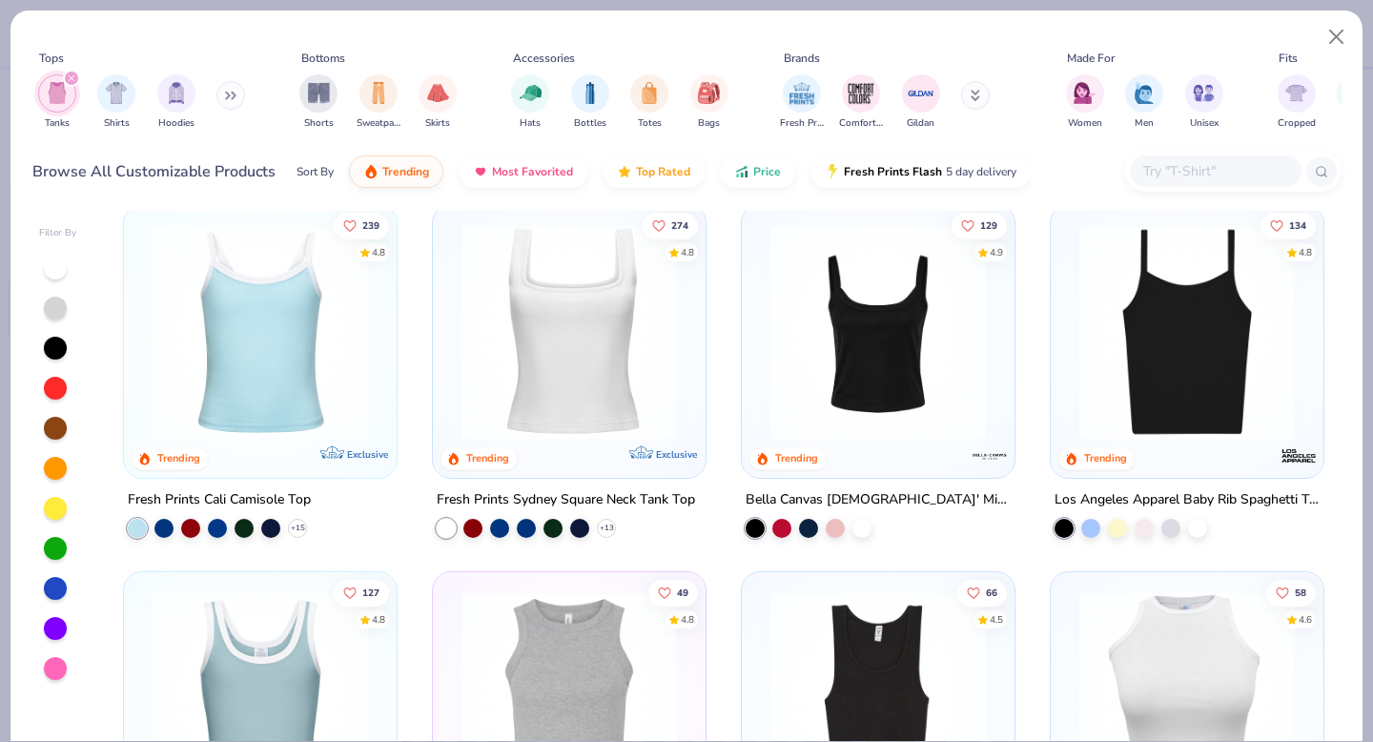
scroll to position [18, 0]
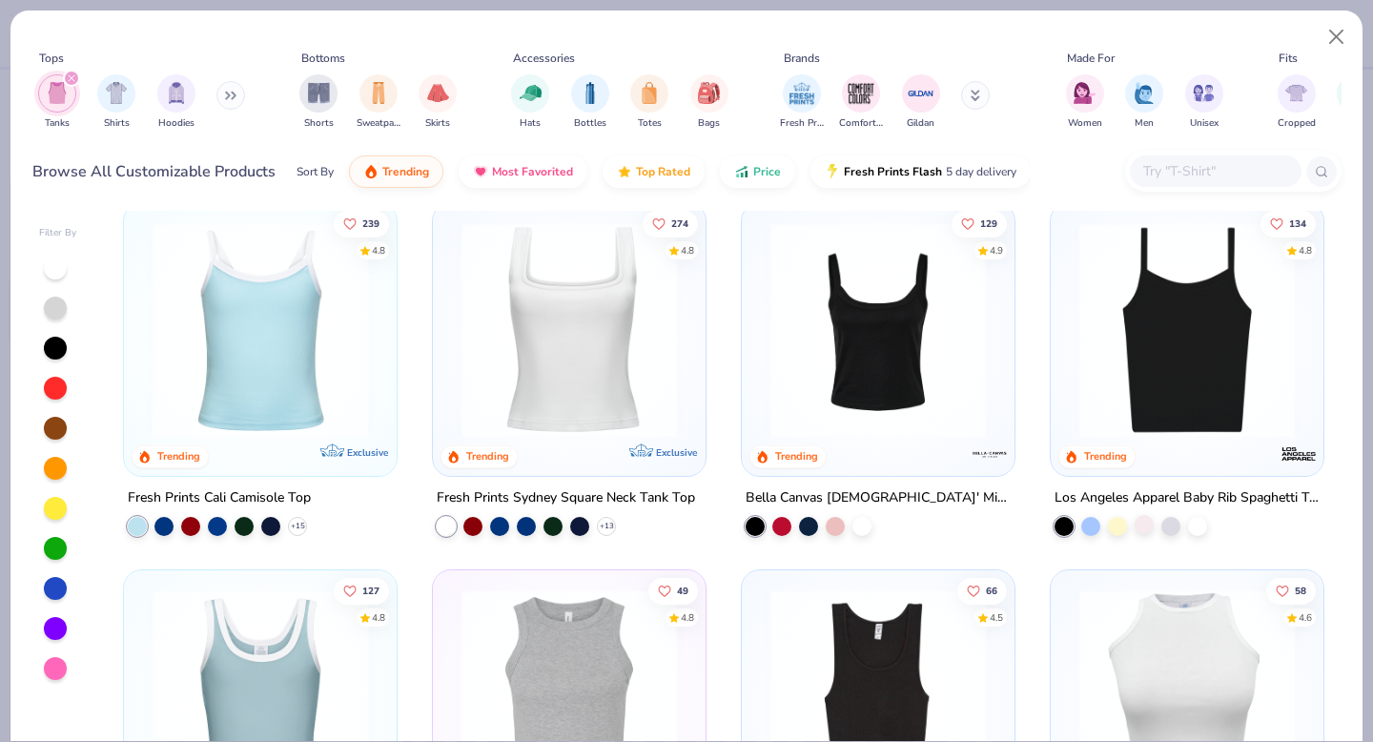
click at [1143, 519] on div at bounding box center [1144, 524] width 19 height 19
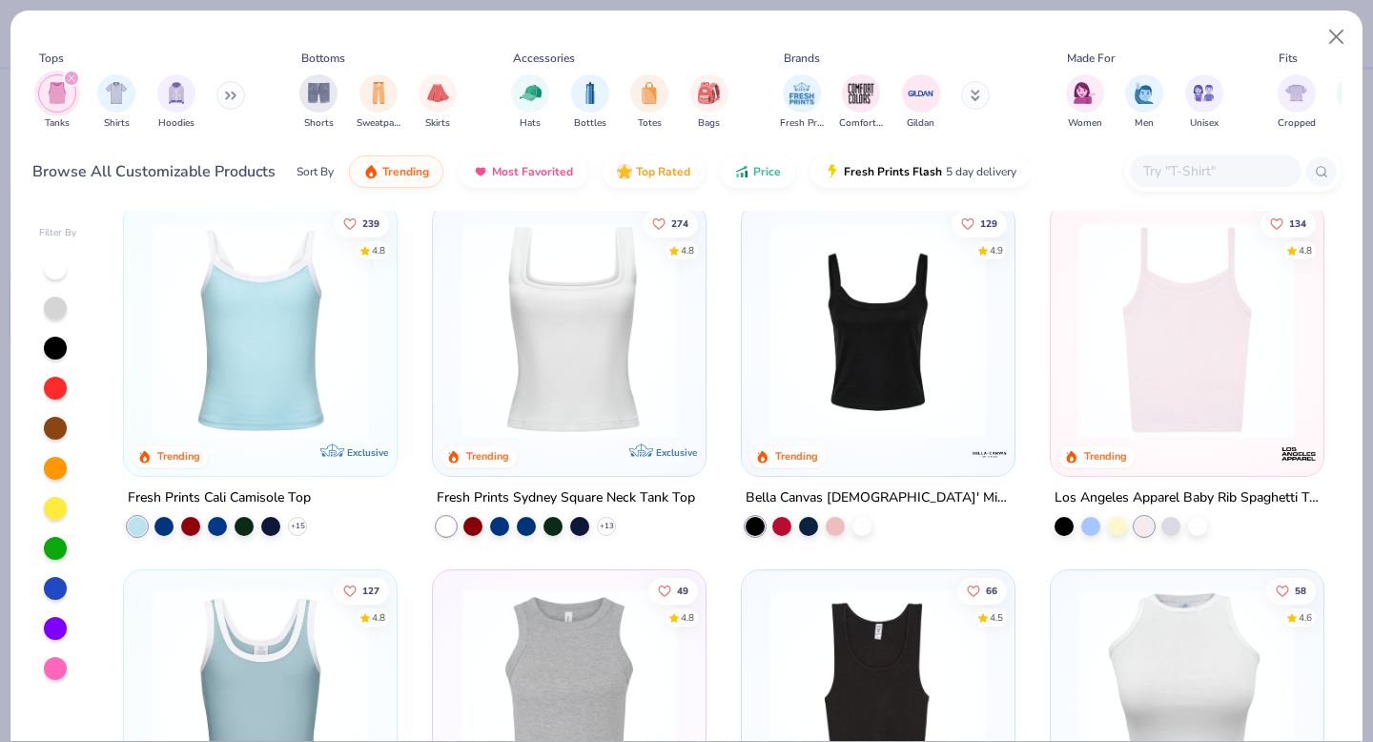
click at [1189, 350] on img at bounding box center [1187, 330] width 235 height 216
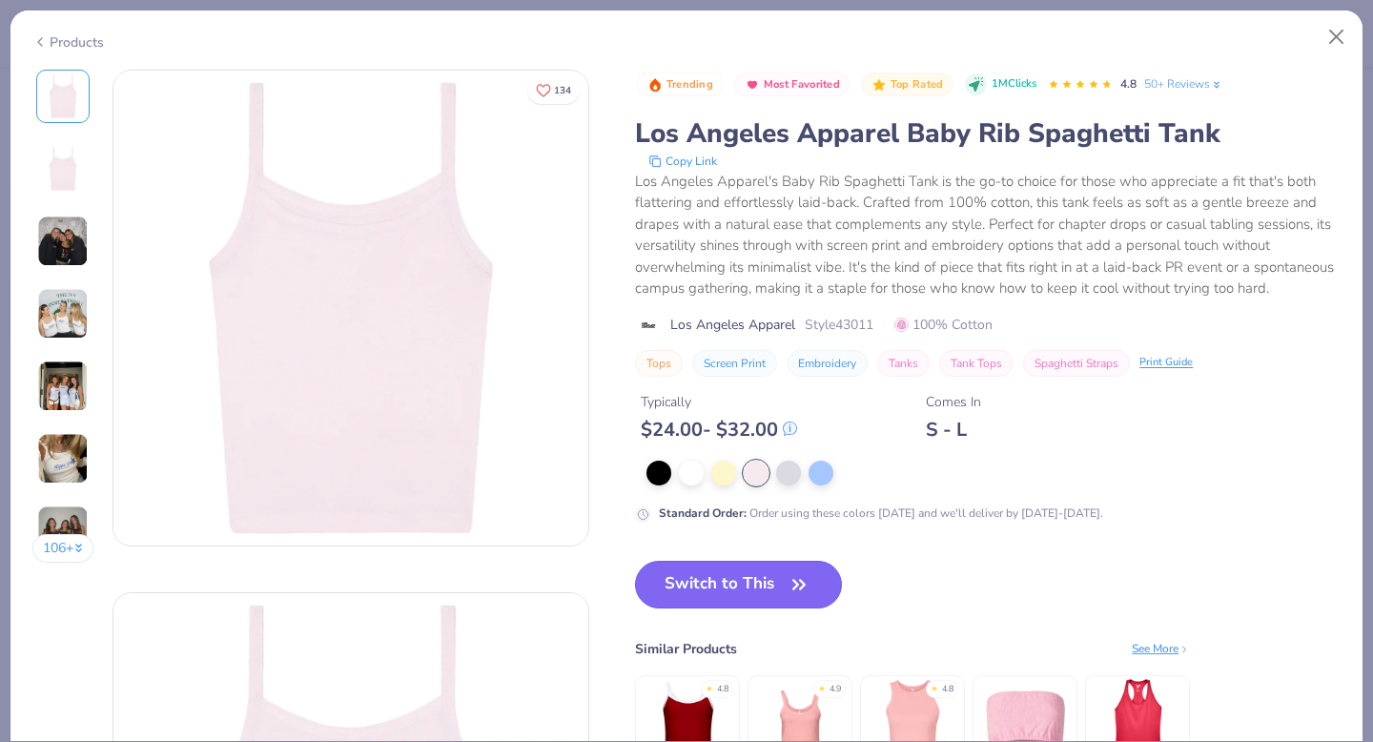
click at [722, 591] on button "Switch to This" at bounding box center [738, 585] width 207 height 48
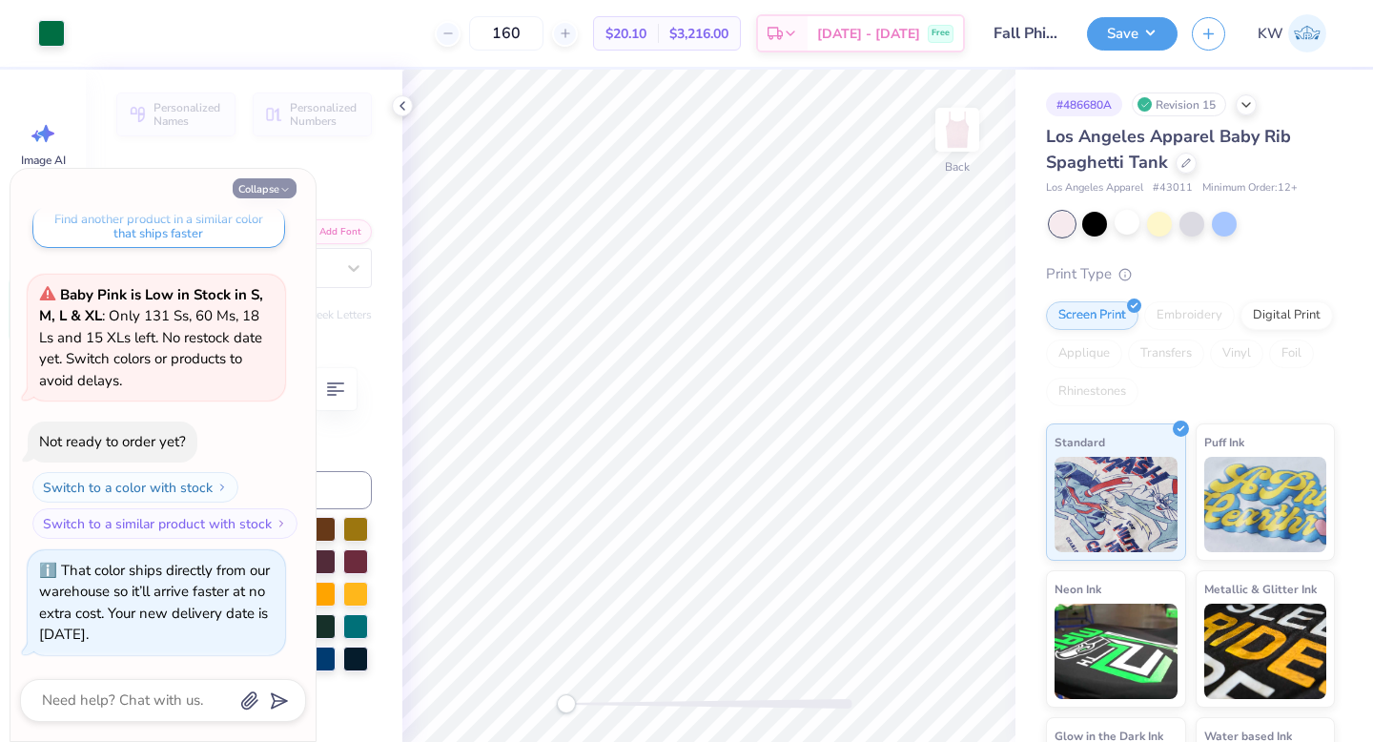
click at [267, 187] on button "Collapse" at bounding box center [265, 188] width 64 height 20
type textarea "x"
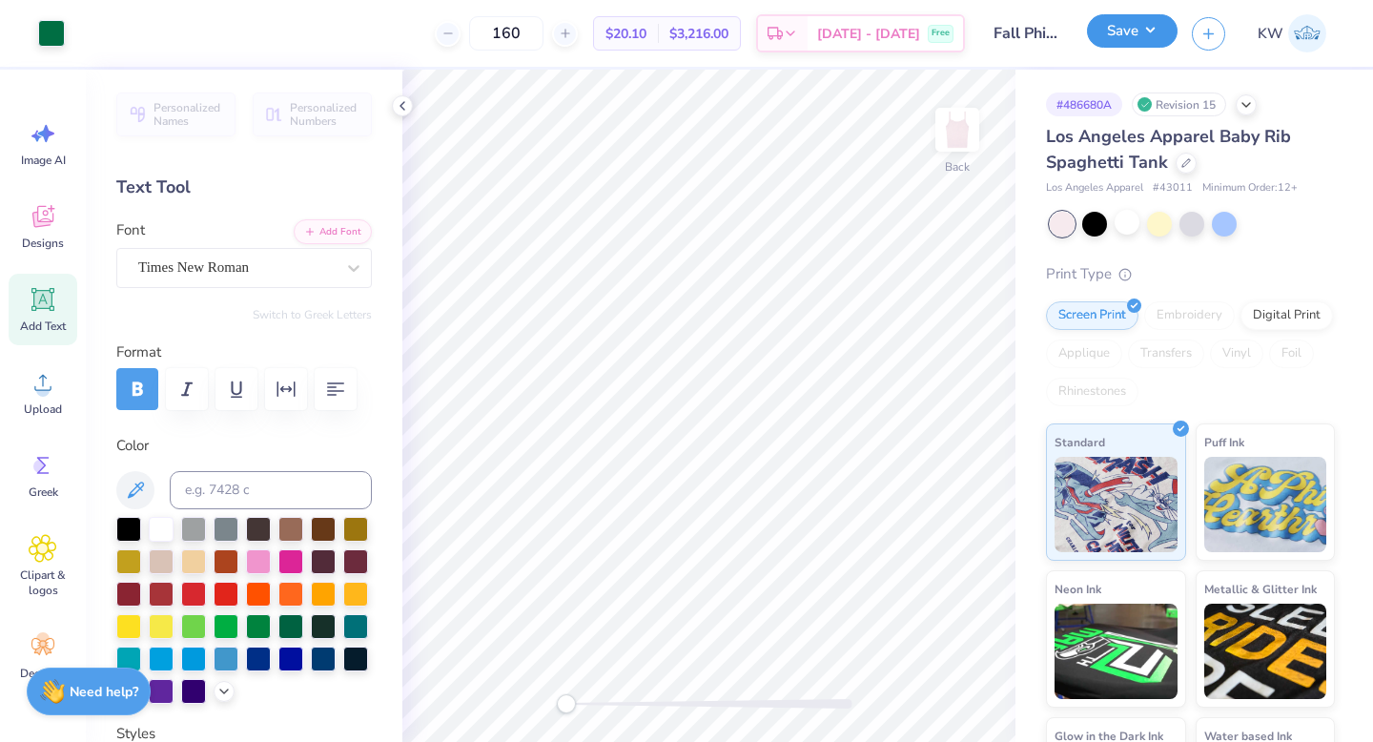
click at [1162, 32] on button "Save" at bounding box center [1132, 30] width 91 height 33
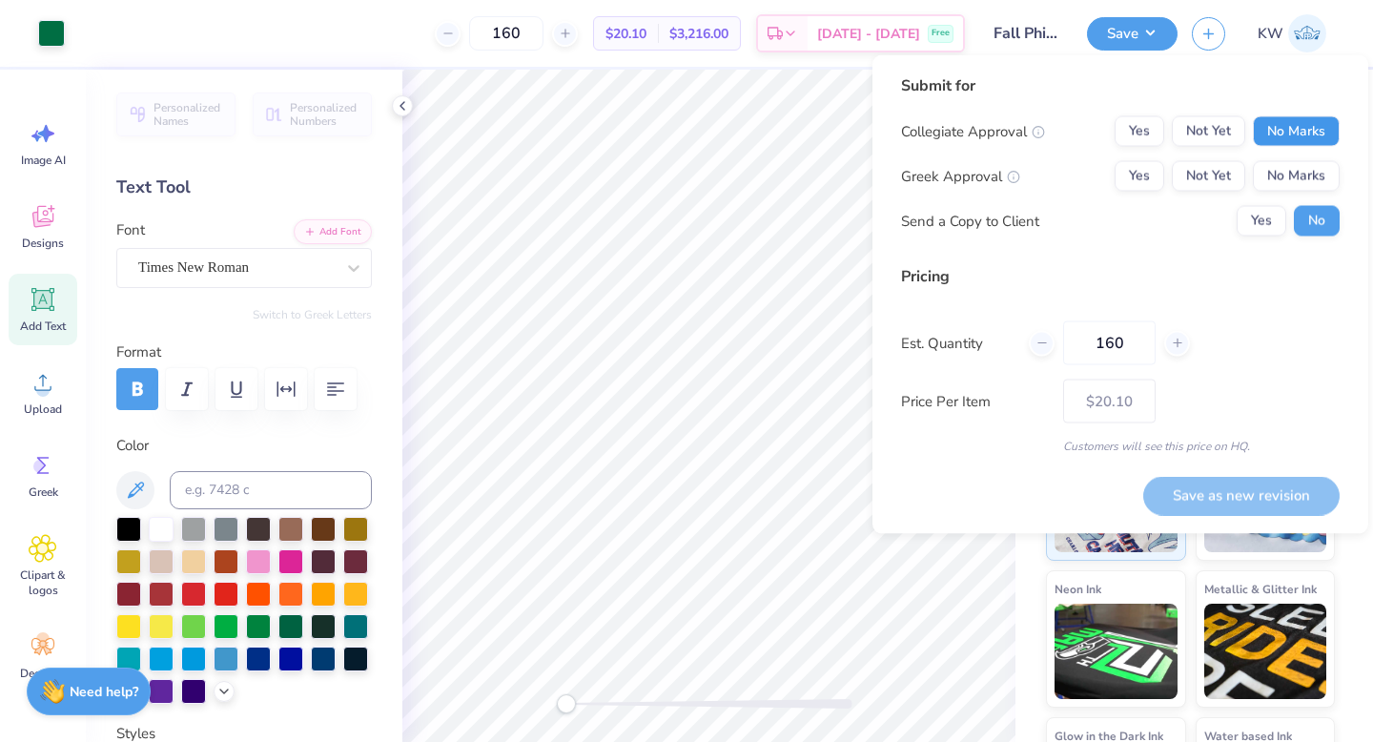
click at [1304, 131] on button "No Marks" at bounding box center [1296, 131] width 87 height 31
click at [1154, 176] on button "Yes" at bounding box center [1140, 176] width 50 height 31
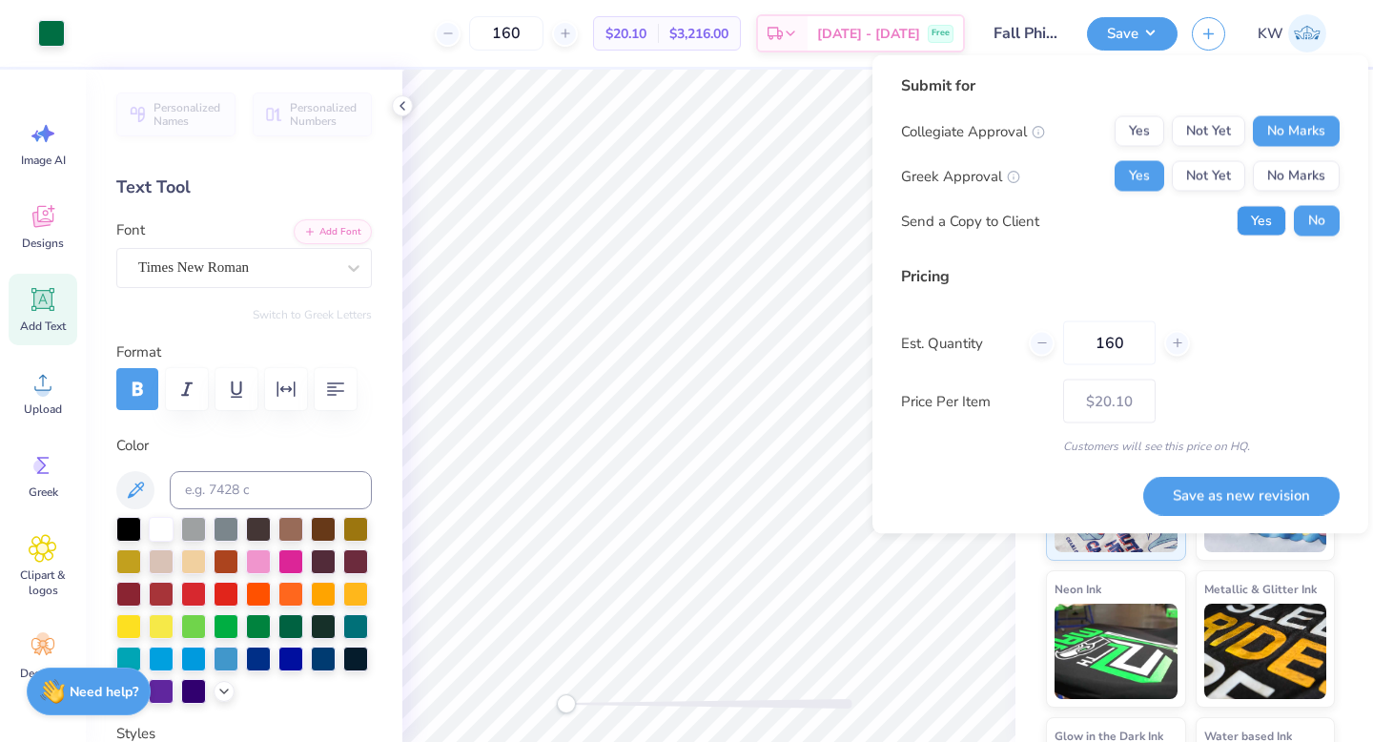
click at [1274, 216] on button "Yes" at bounding box center [1262, 221] width 50 height 31
click at [1243, 493] on button "Save as new revision" at bounding box center [1241, 495] width 196 height 39
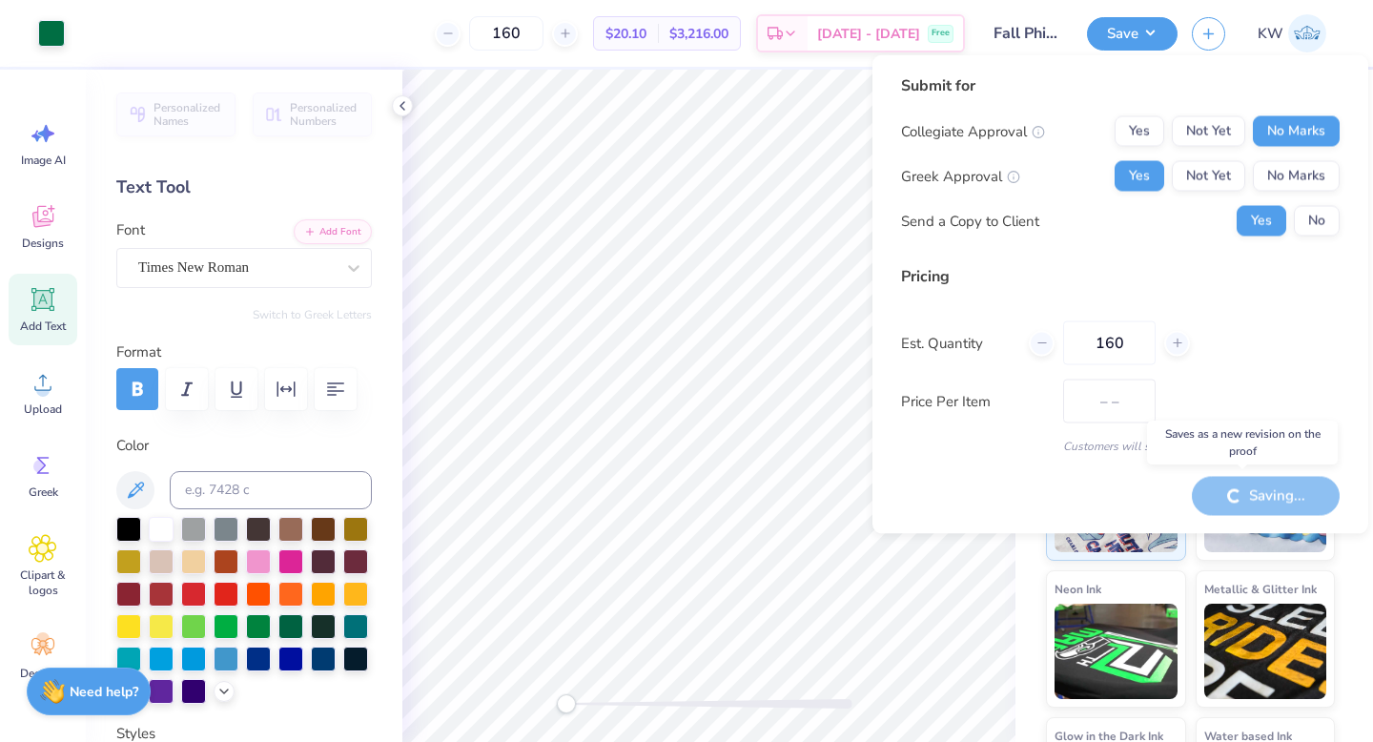
type input "$20.10"
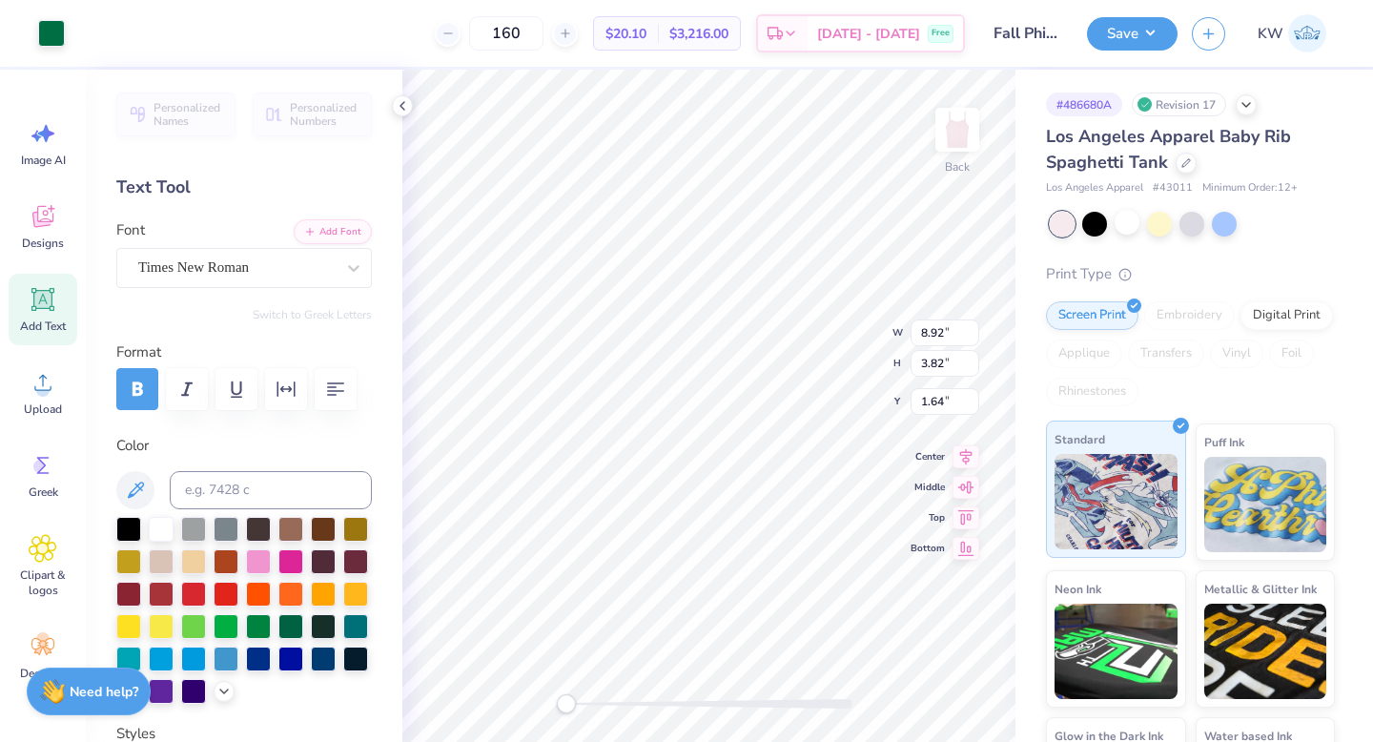
type input "2.94"
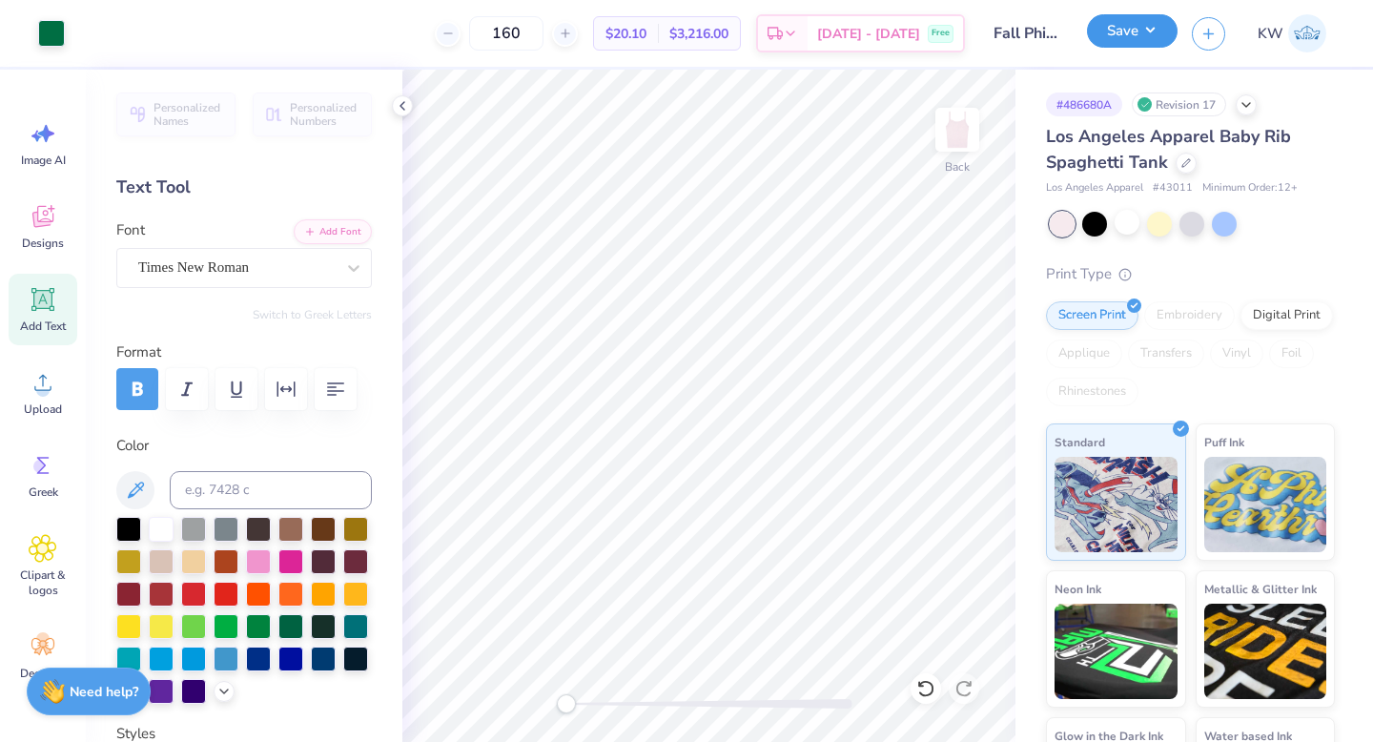
click at [1158, 29] on button "Save" at bounding box center [1132, 30] width 91 height 33
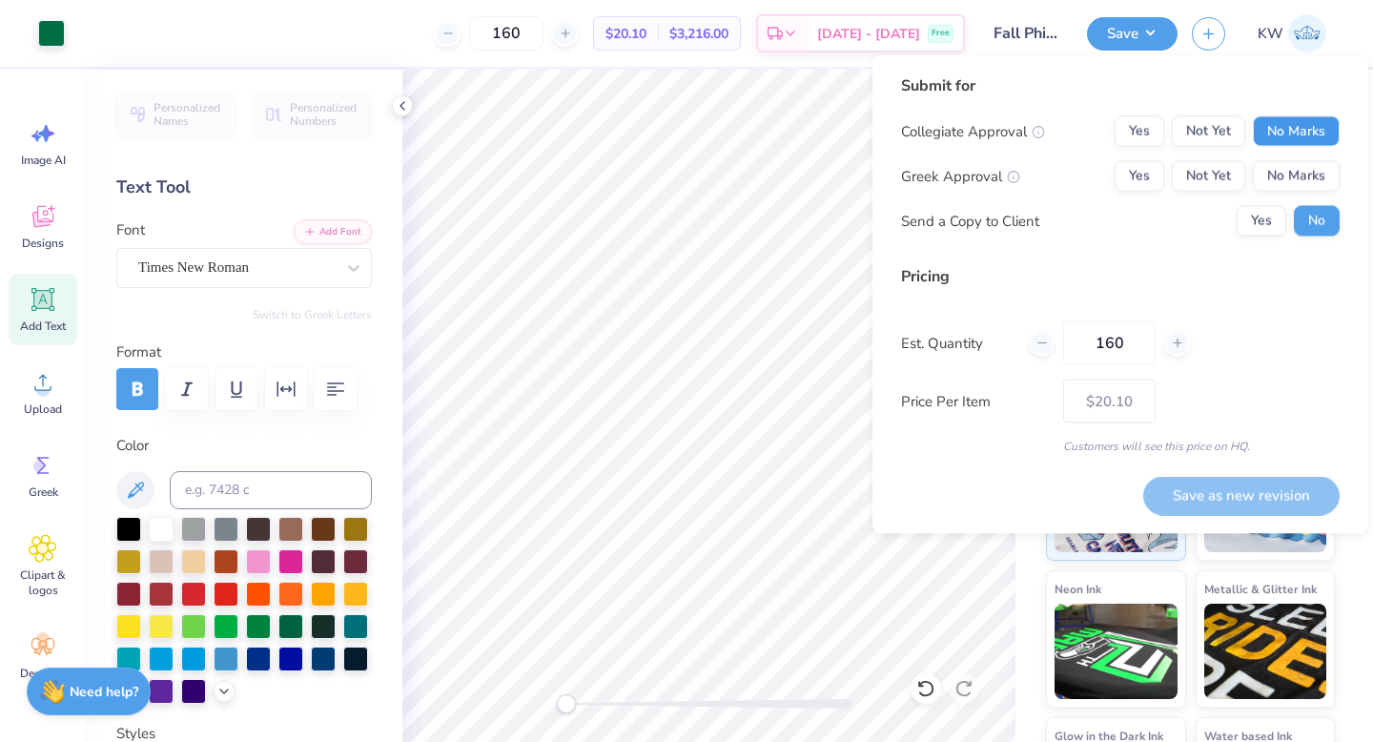
click at [1289, 134] on button "No Marks" at bounding box center [1296, 131] width 87 height 31
click at [1153, 177] on button "Yes" at bounding box center [1140, 176] width 50 height 31
click at [1276, 500] on button "Save as new revision" at bounding box center [1241, 495] width 196 height 39
type input "$20.10"
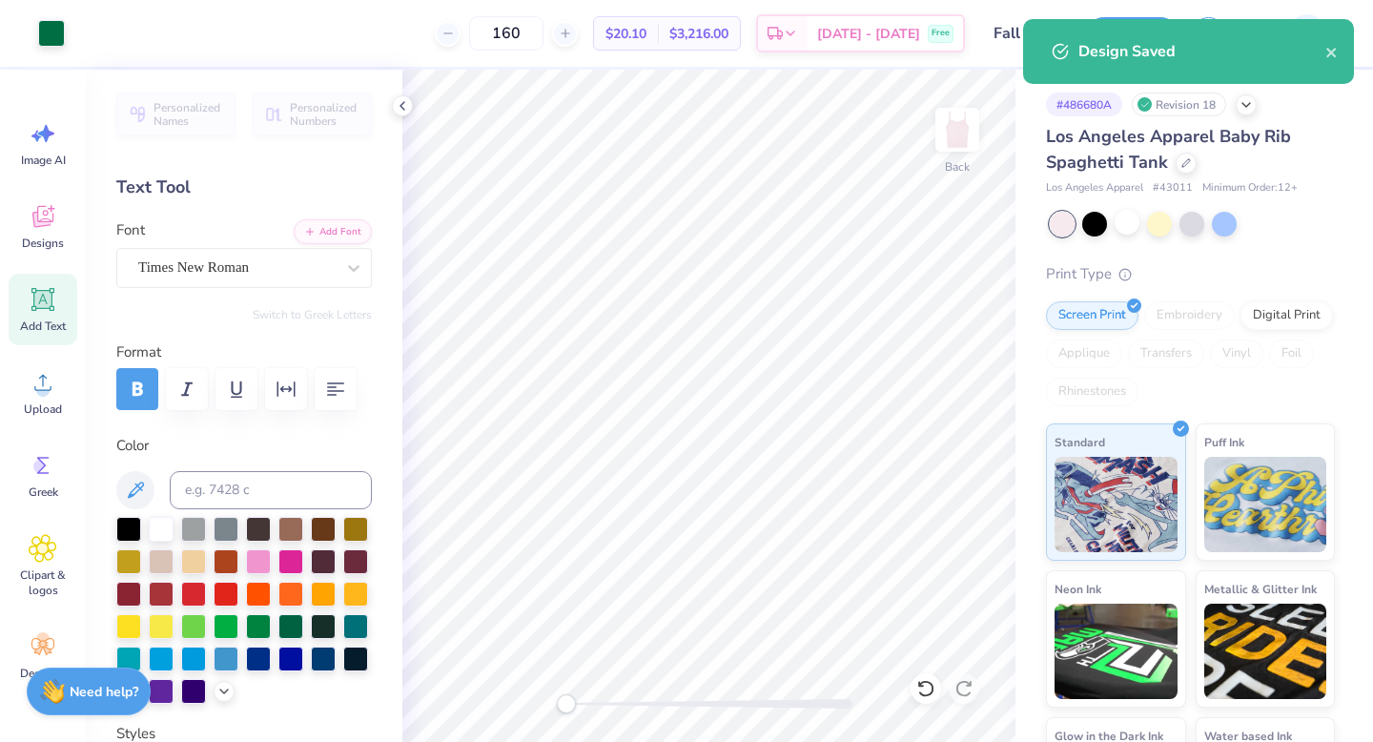
click at [1327, 63] on div "Design Saved" at bounding box center [1188, 51] width 331 height 65
click at [1328, 59] on icon "close" at bounding box center [1331, 52] width 13 height 15
